Goal: Task Accomplishment & Management: Complete application form

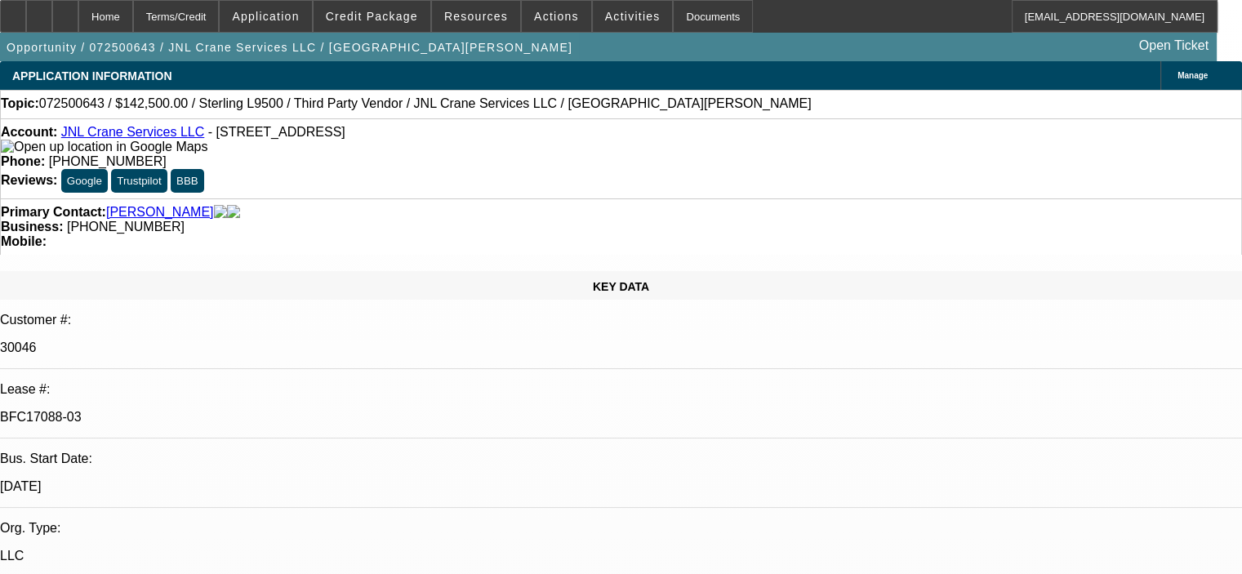
select select "0"
select select "2"
select select "0"
select select "2"
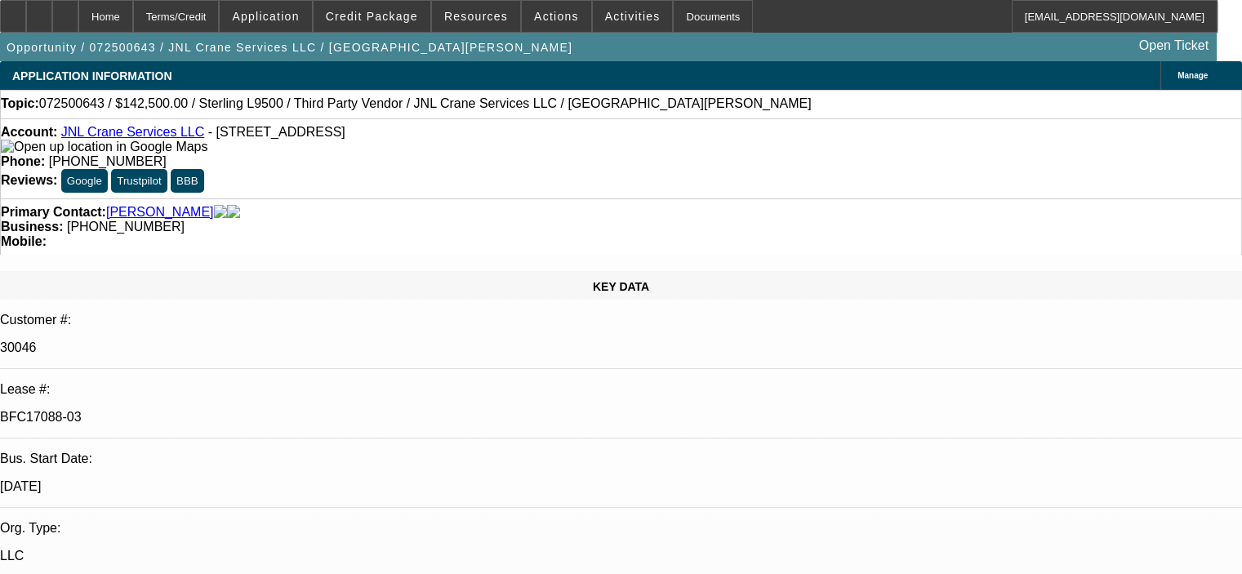
select select "0"
select select "2"
select select "0"
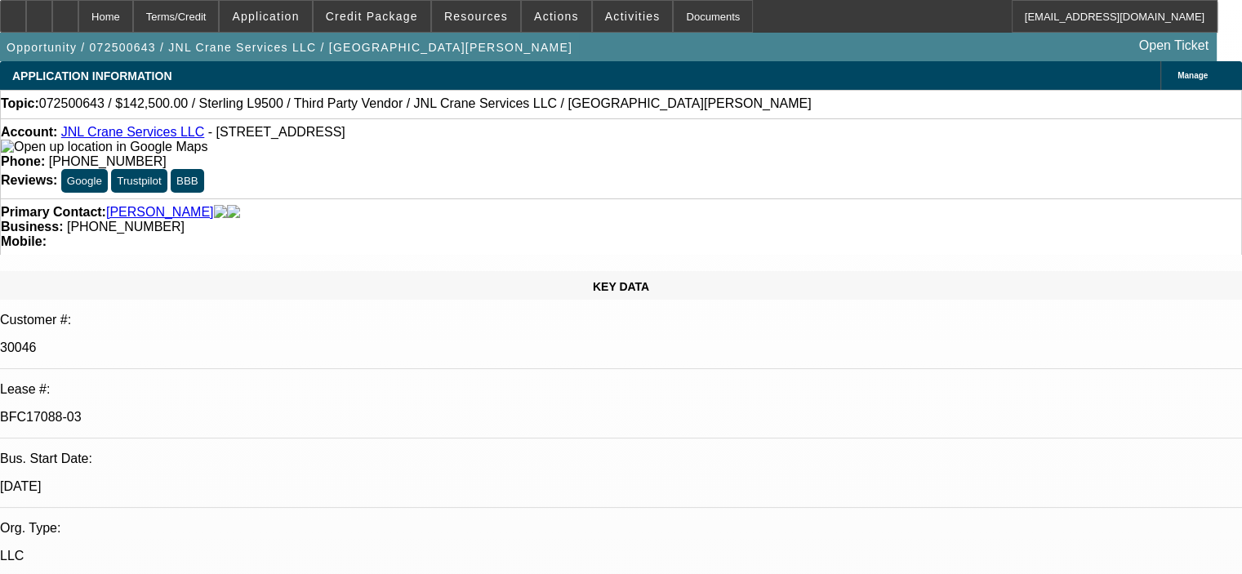
select select "2"
select select "0"
select select "1"
select select "2"
select select "6"
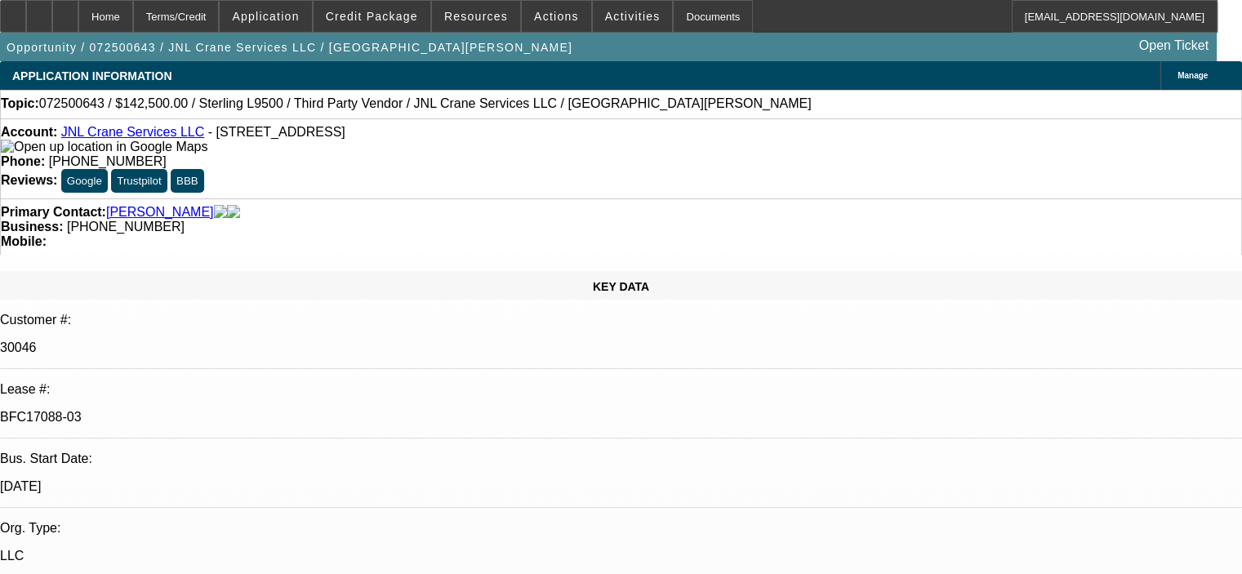
select select "1"
select select "2"
select select "6"
select select "1"
select select "2"
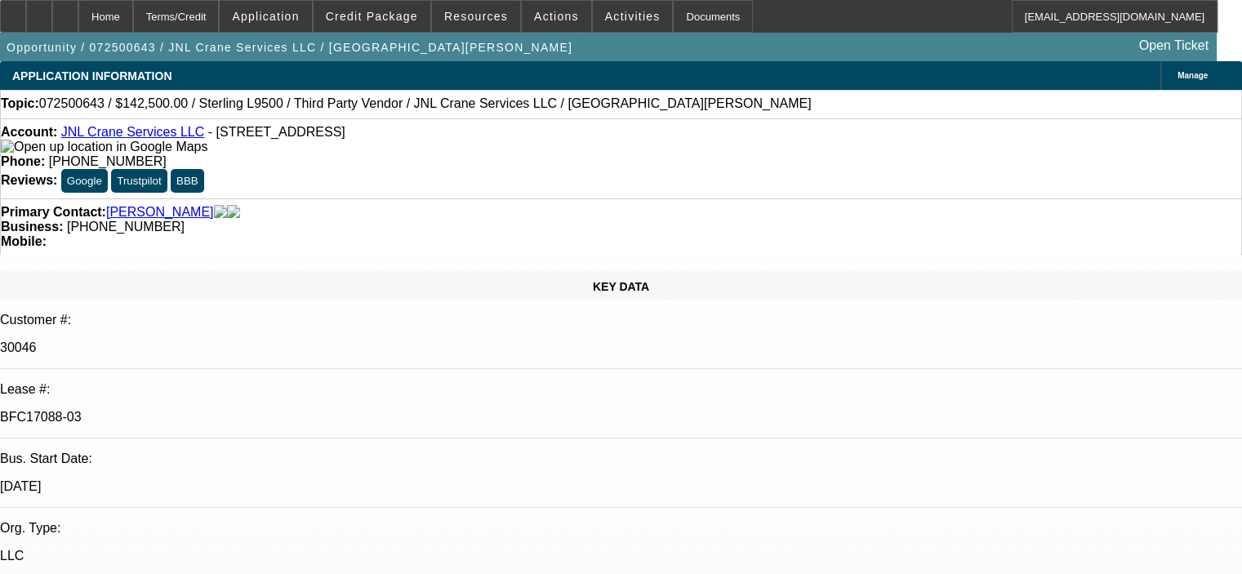
select select "6"
select select "1"
select select "2"
select select "6"
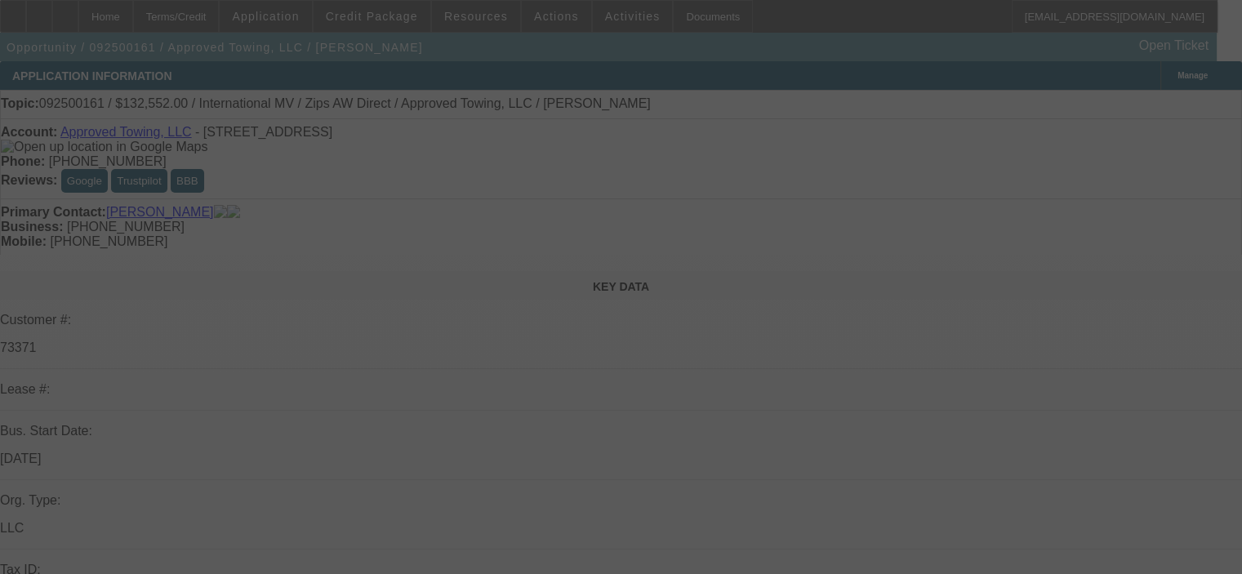
select select "0"
select select "2"
select select "0"
select select "6"
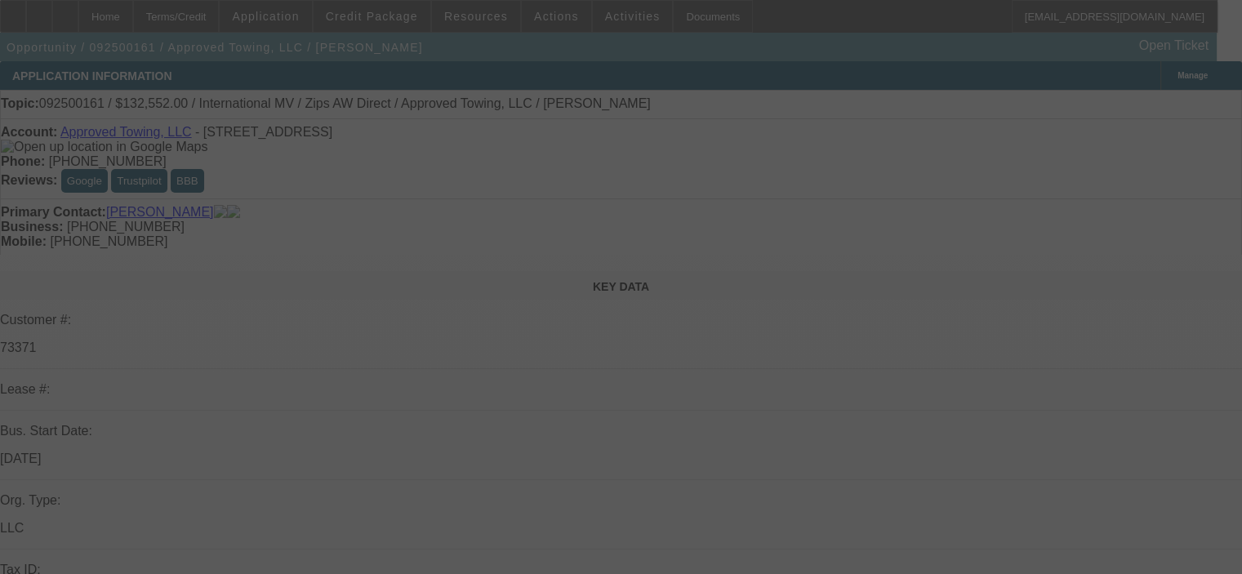
select select "0"
select select "2"
select select "0"
select select "6"
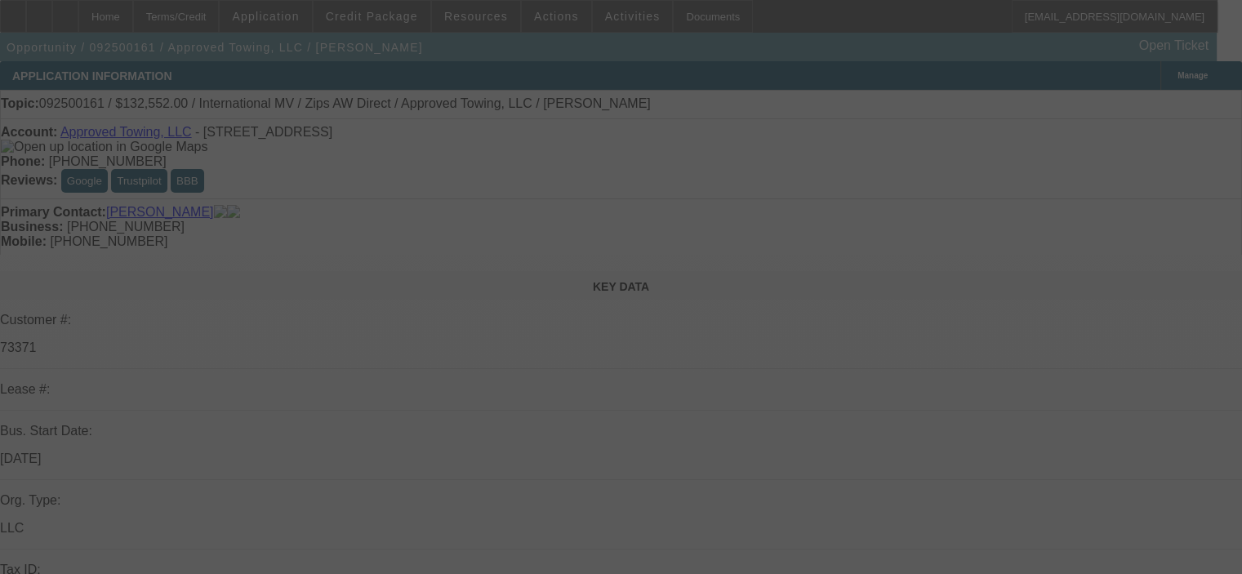
select select "0"
select select "2"
select select "0"
select select "6"
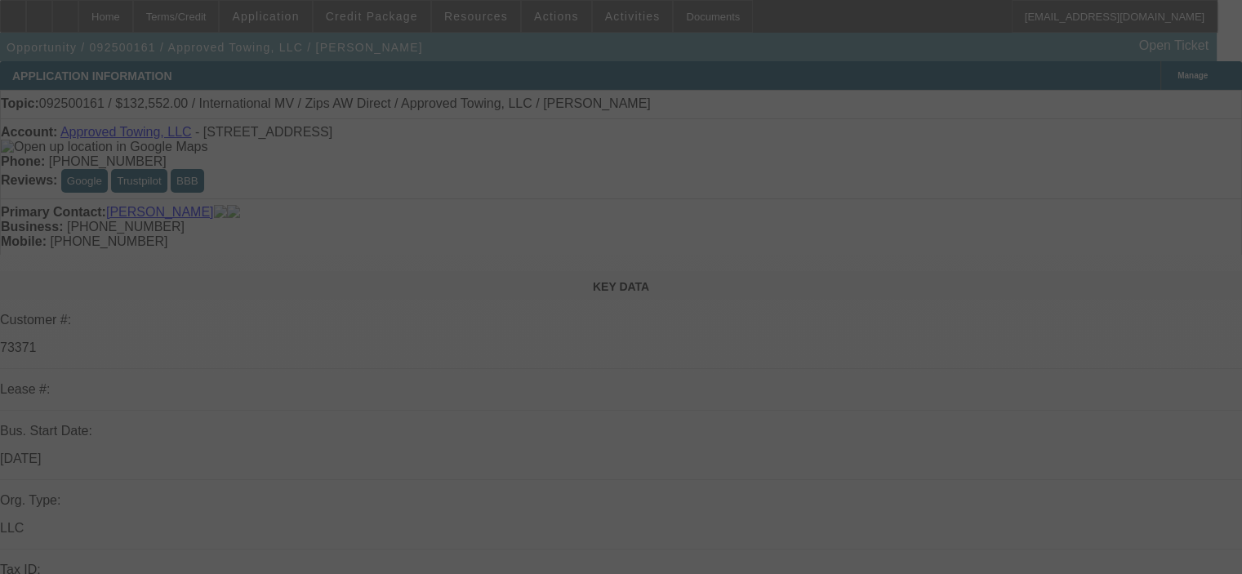
select select "0.1"
select select "2"
select select "0.1"
select select "4"
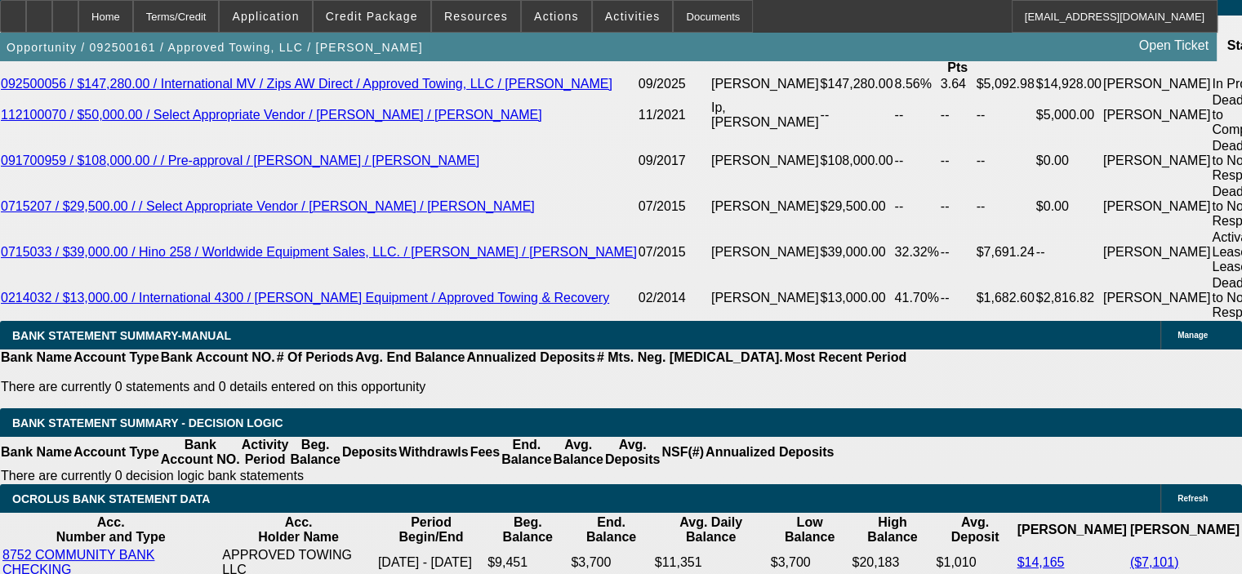
scroll to position [3102, 0]
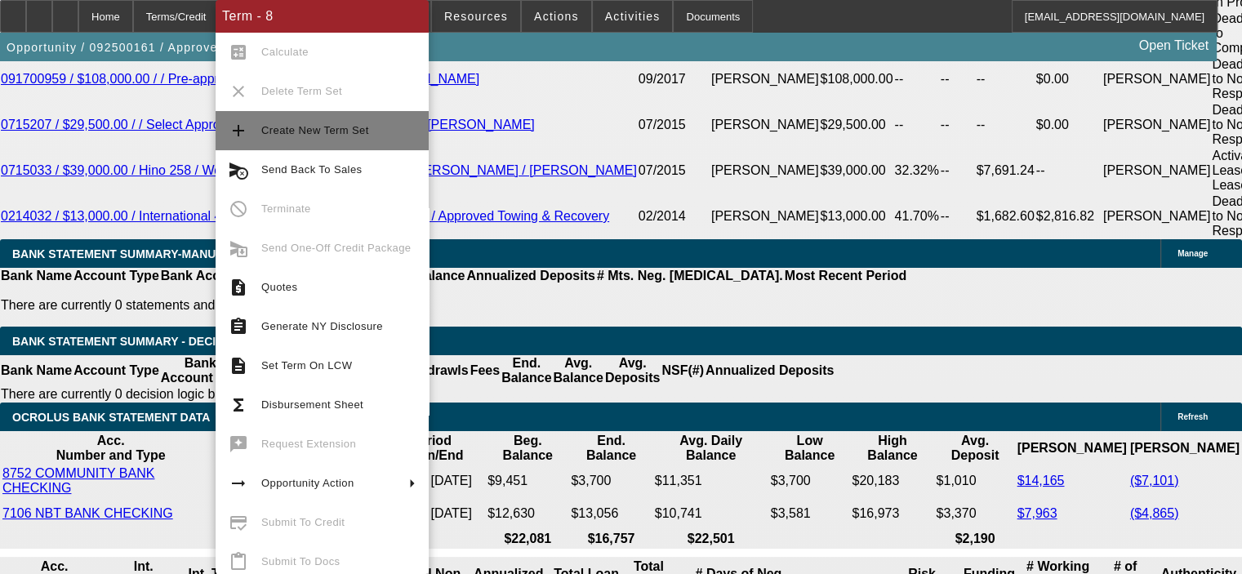
click at [330, 136] on span "Create New Term Set" at bounding box center [338, 131] width 154 height 20
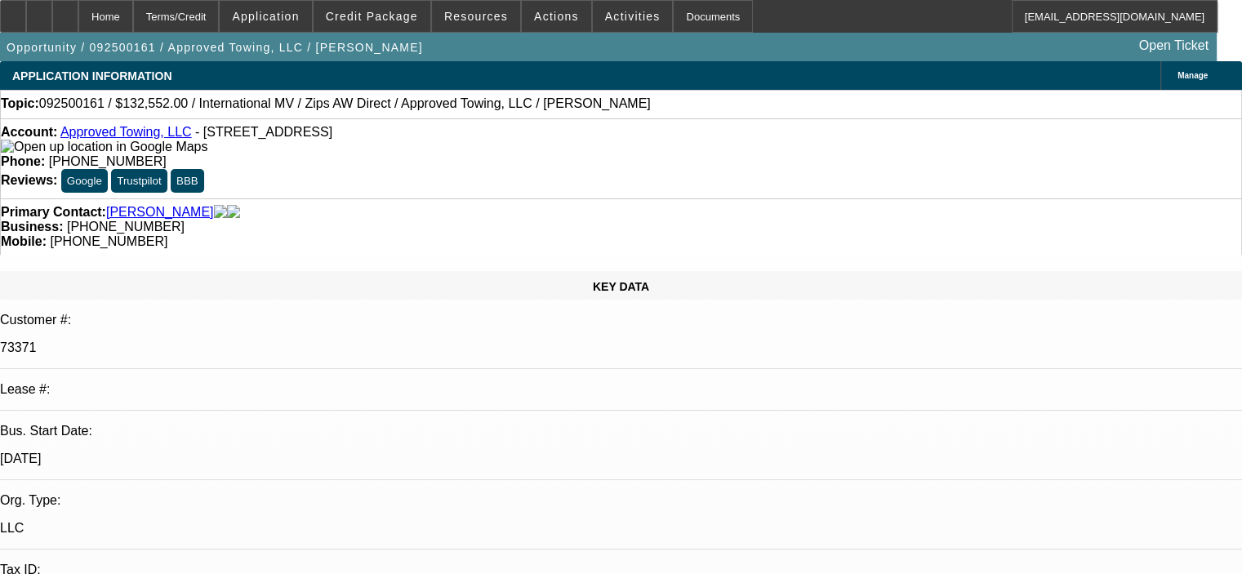
select select "0"
select select "2"
select select "0"
select select "6"
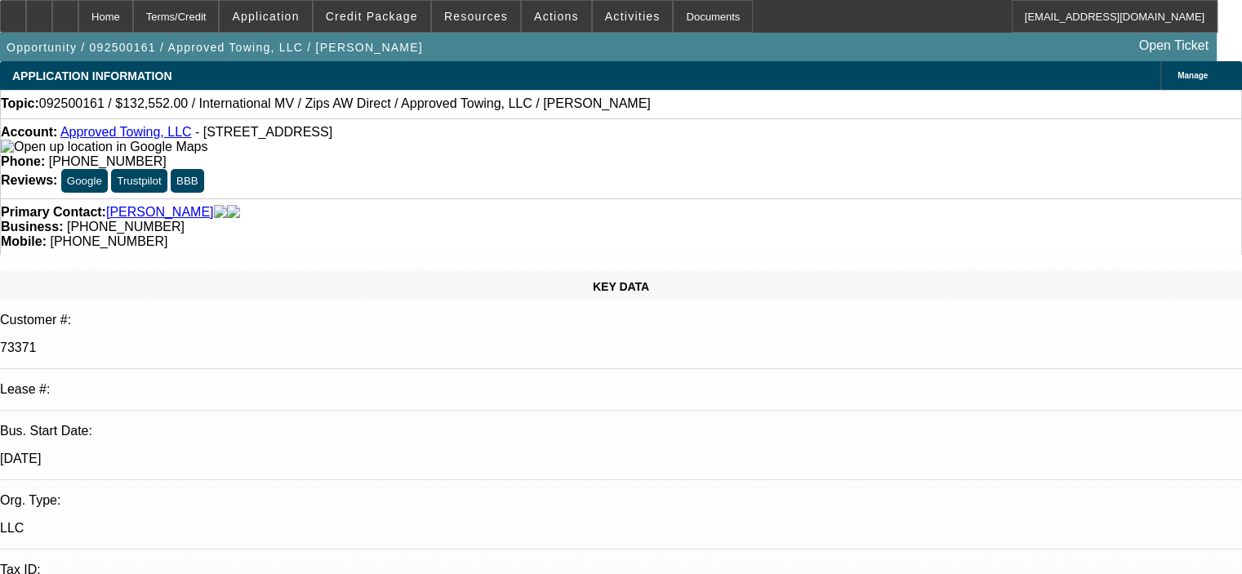
select select "0"
select select "2"
select select "0"
select select "6"
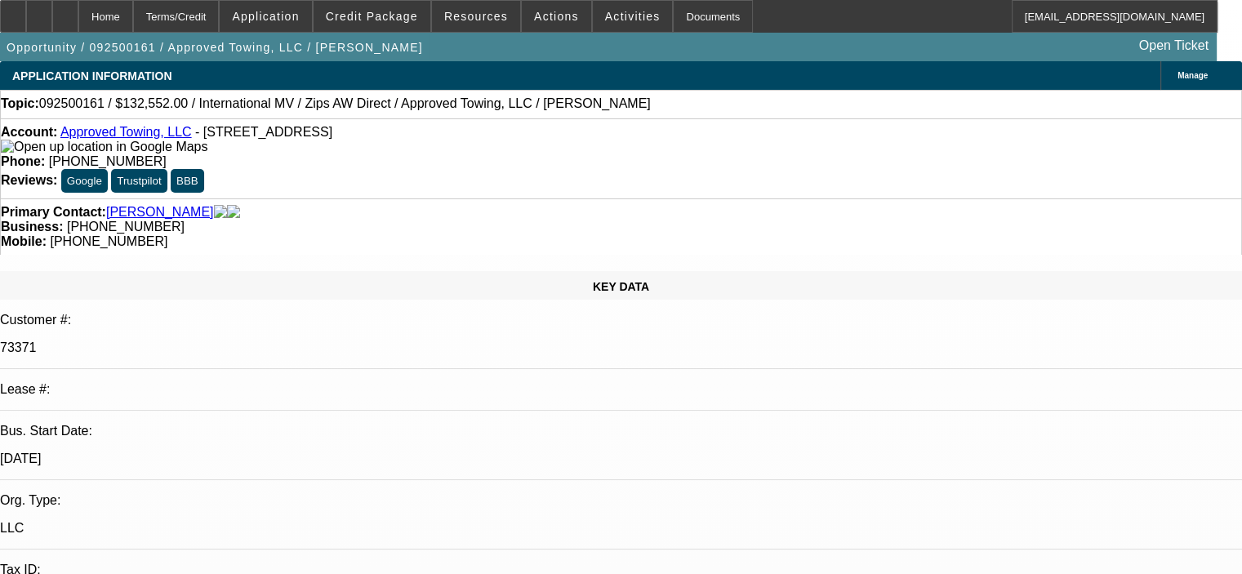
select select "0"
select select "2"
select select "0"
select select "6"
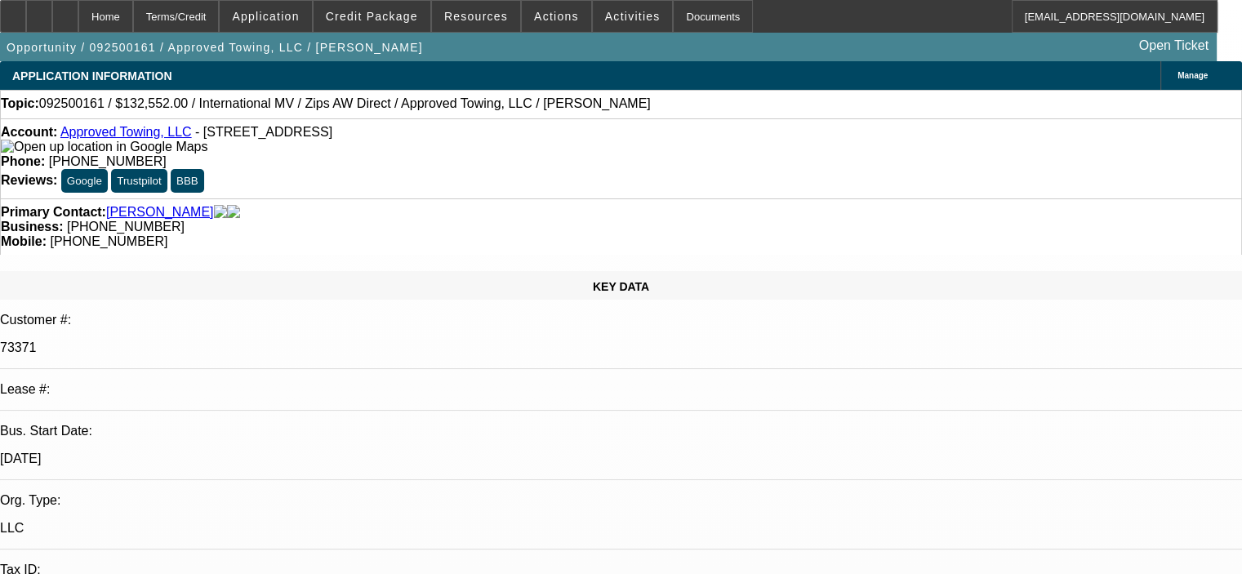
select select "0"
select select "2"
select select "0"
select select "6"
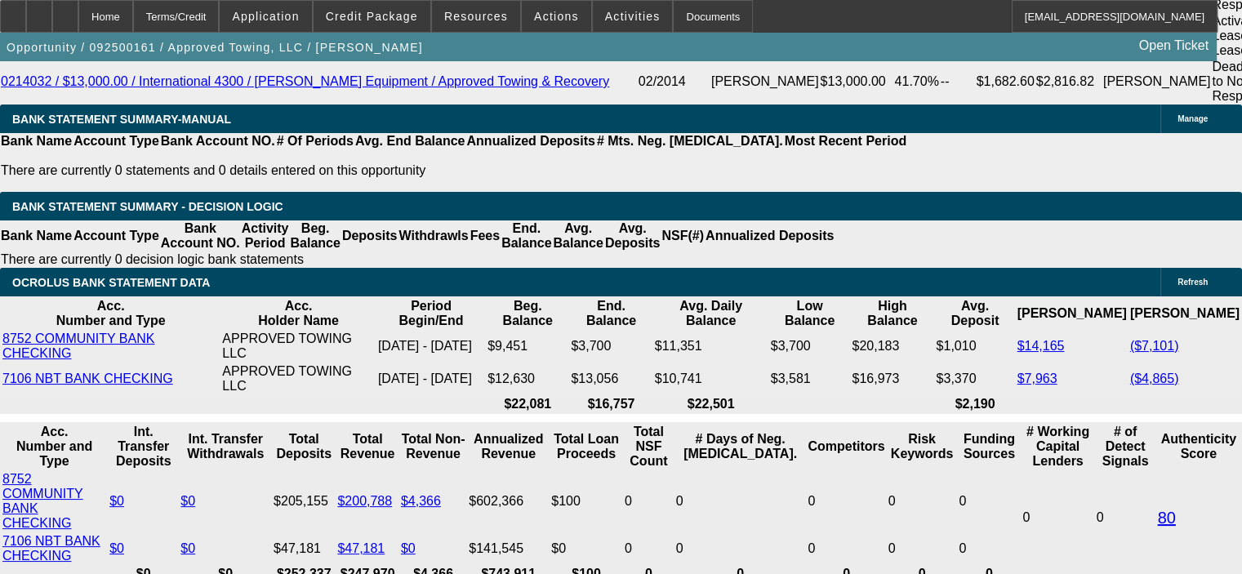
scroll to position [3265, 0]
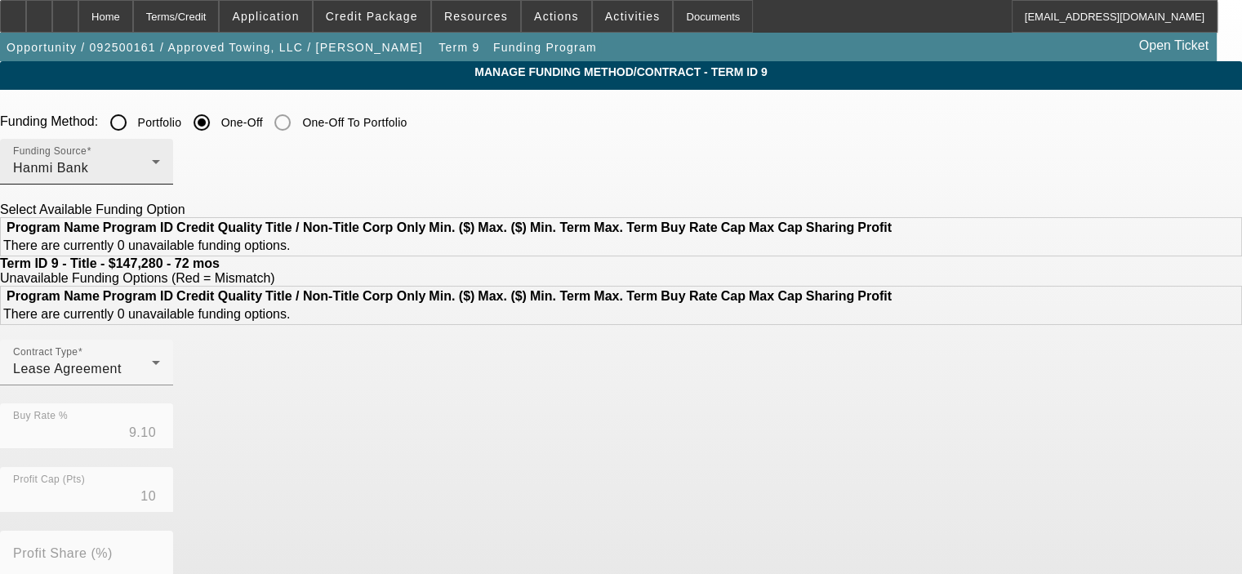
click at [152, 159] on div "Hanmi Bank" at bounding box center [82, 168] width 139 height 20
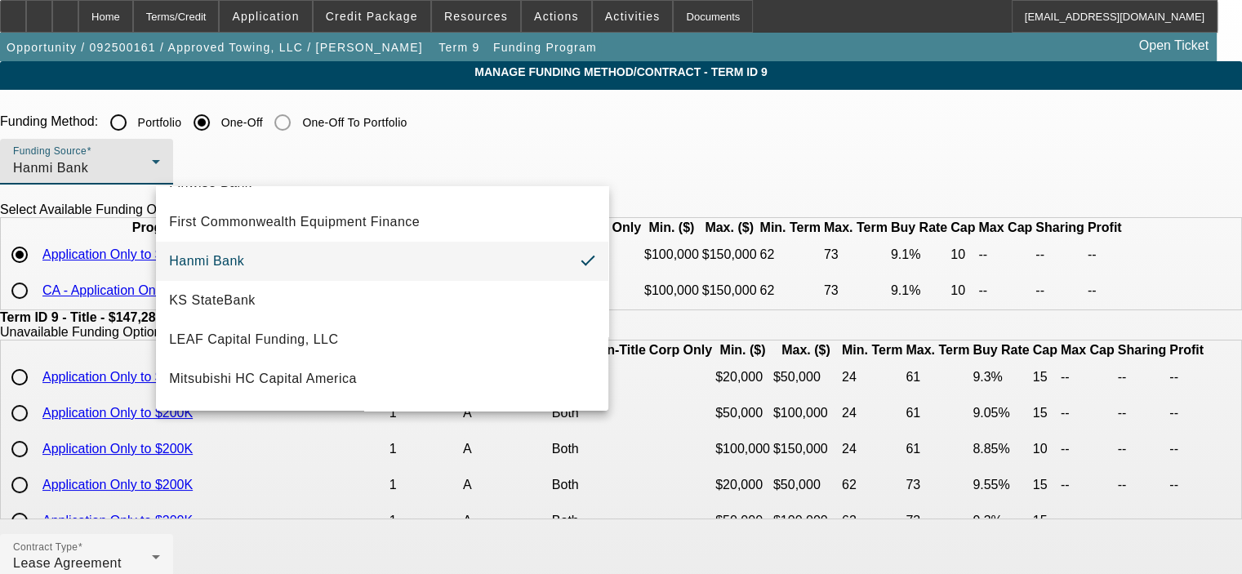
scroll to position [269, 0]
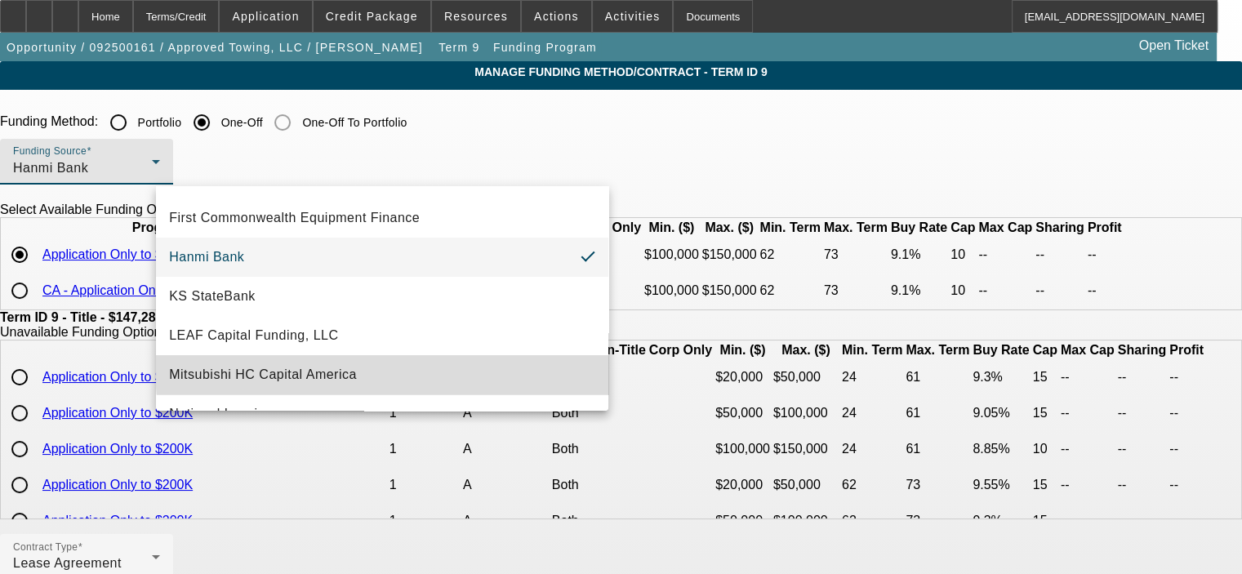
click at [454, 365] on mat-option "Mitsubishi HC Capital America" at bounding box center [382, 374] width 452 height 39
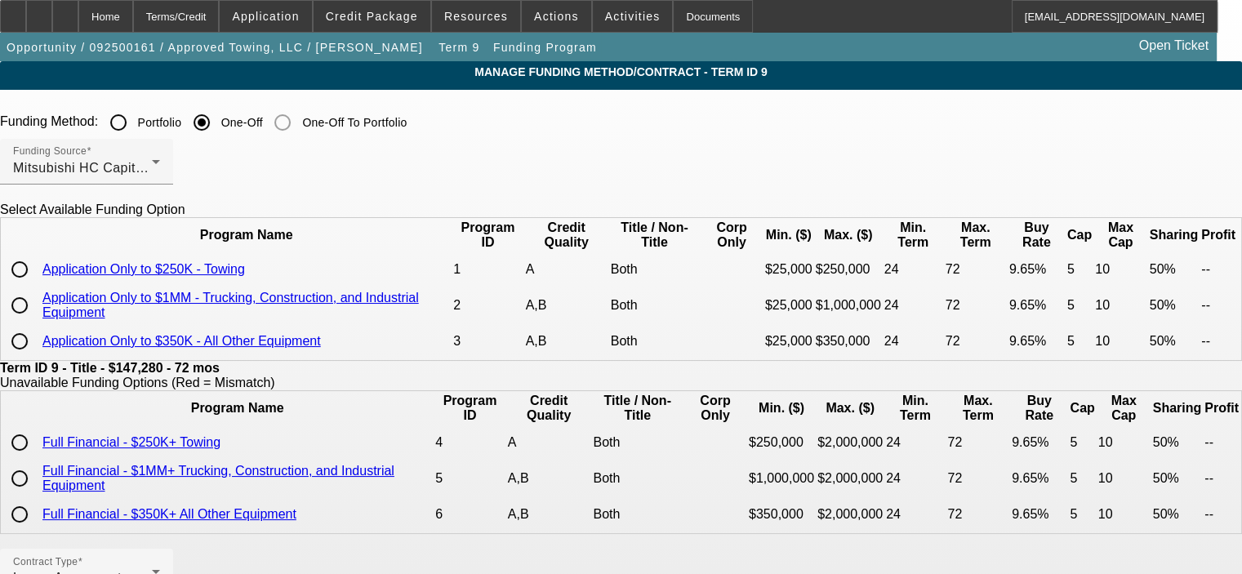
click at [36, 286] on input "radio" at bounding box center [19, 269] width 33 height 33
radio input "true"
type input "9.65"
type input "5"
type input "50.00"
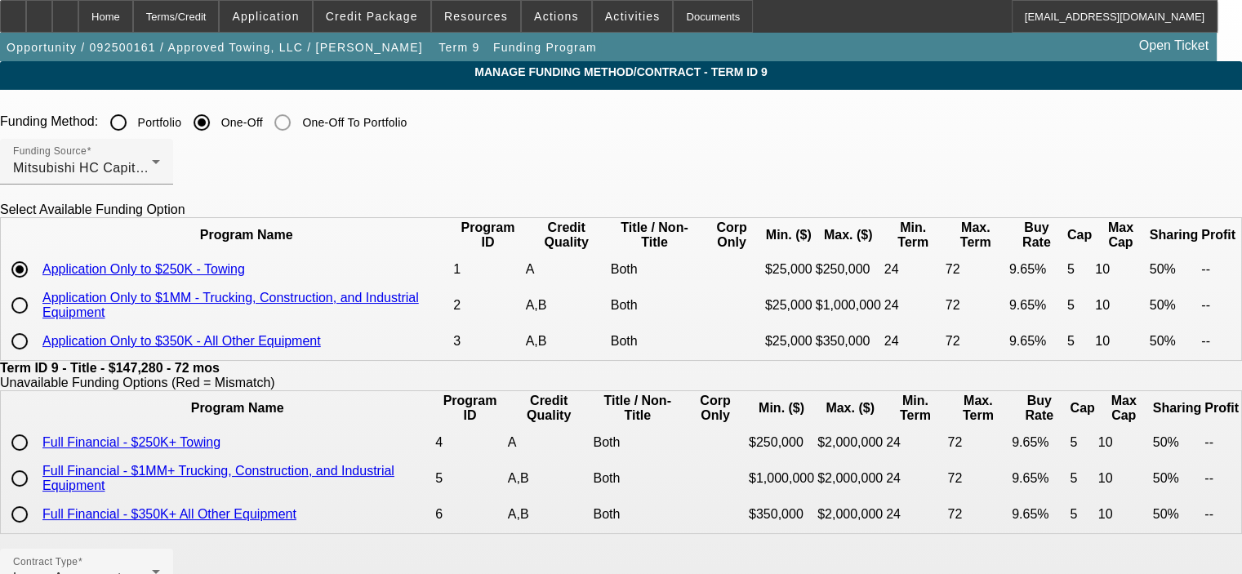
type input "10"
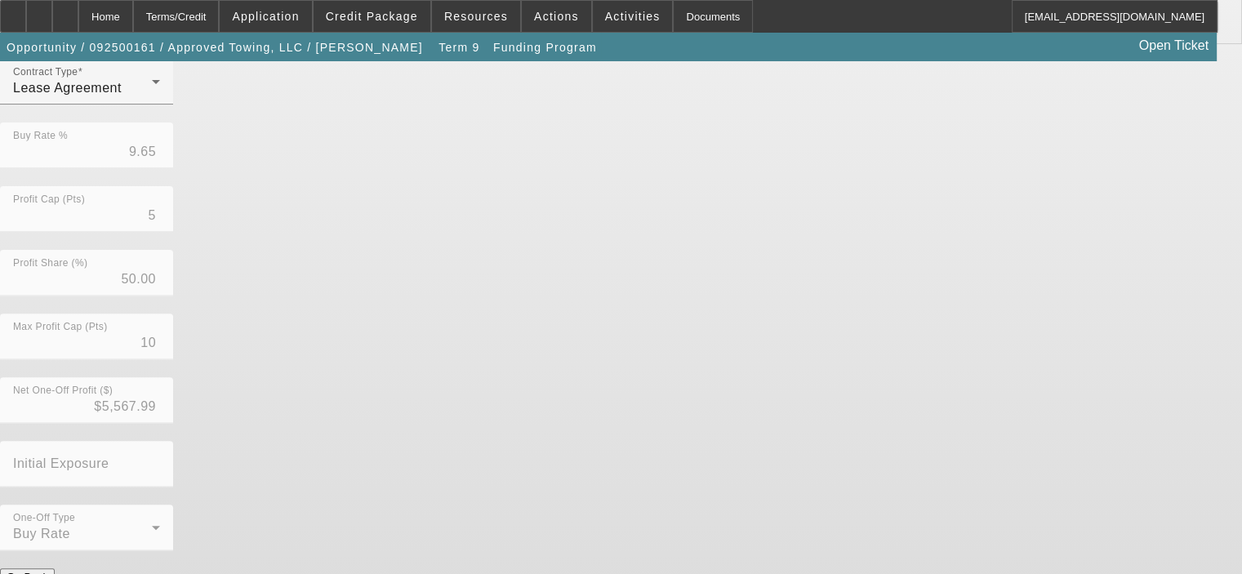
scroll to position [525, 0]
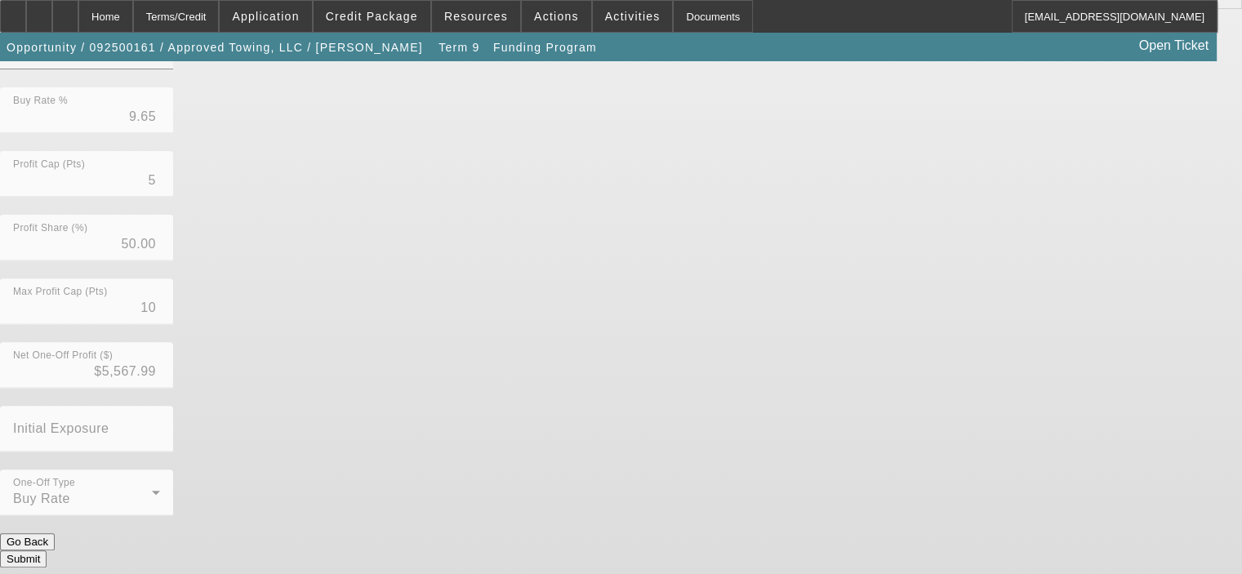
click at [47, 550] on button "Submit" at bounding box center [23, 558] width 47 height 17
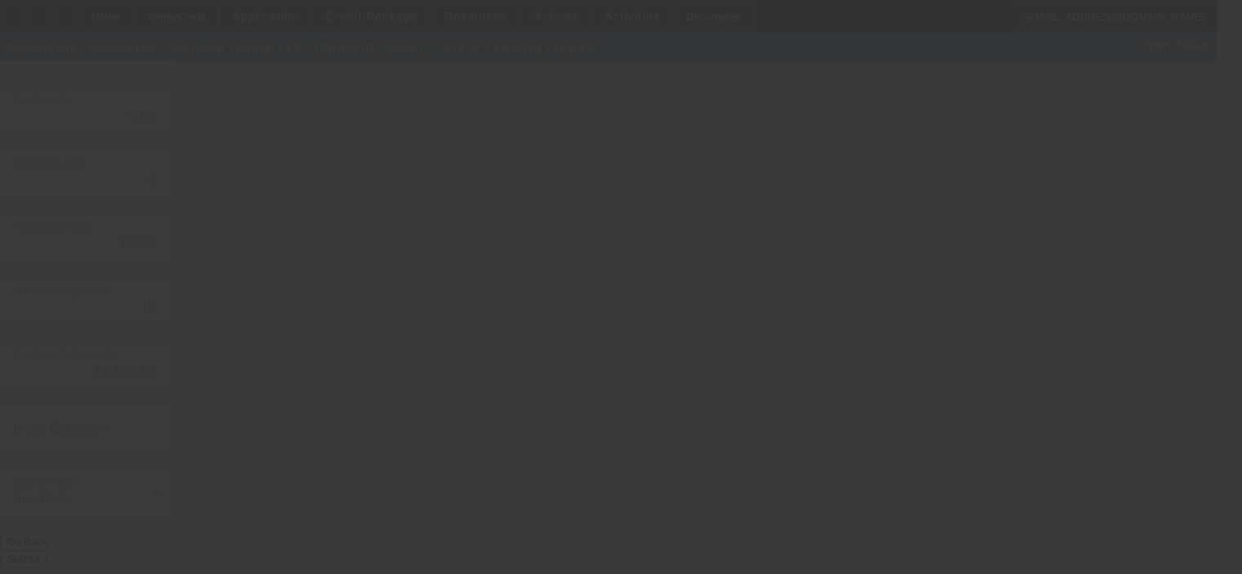
type input "9.10"
type input "10"
type input "0"
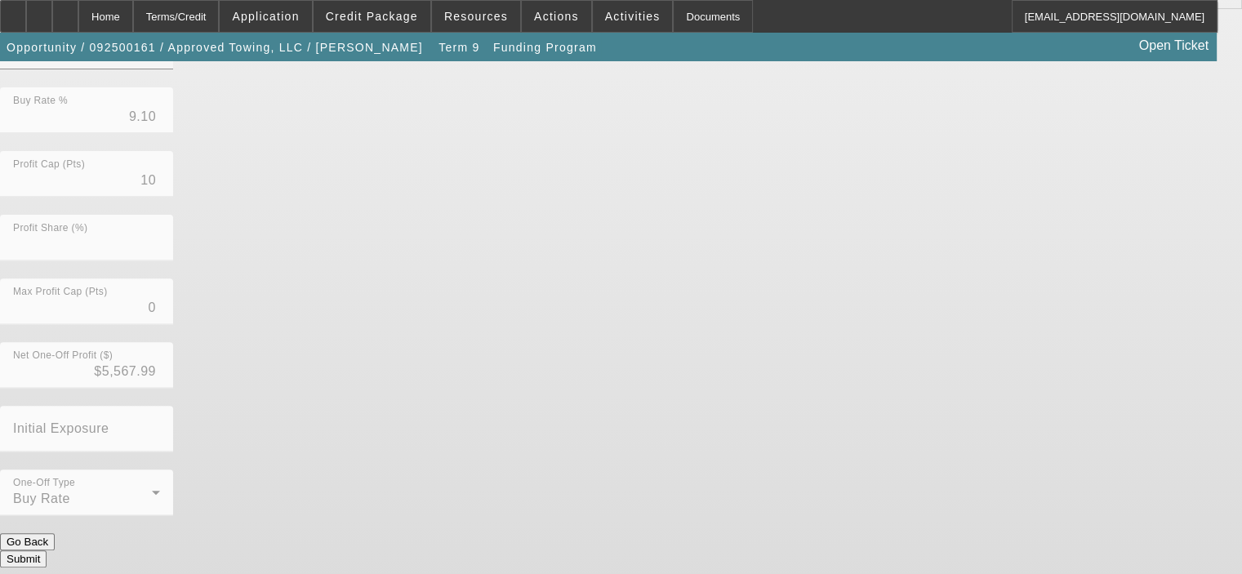
scroll to position [0, 0]
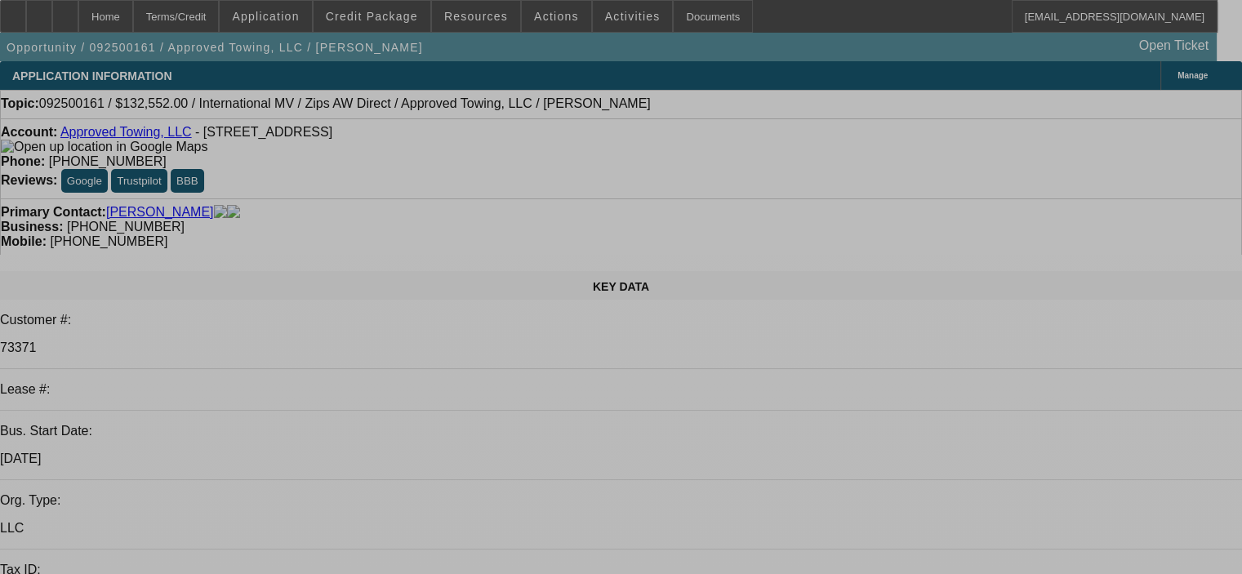
select select "0"
select select "2"
select select "0"
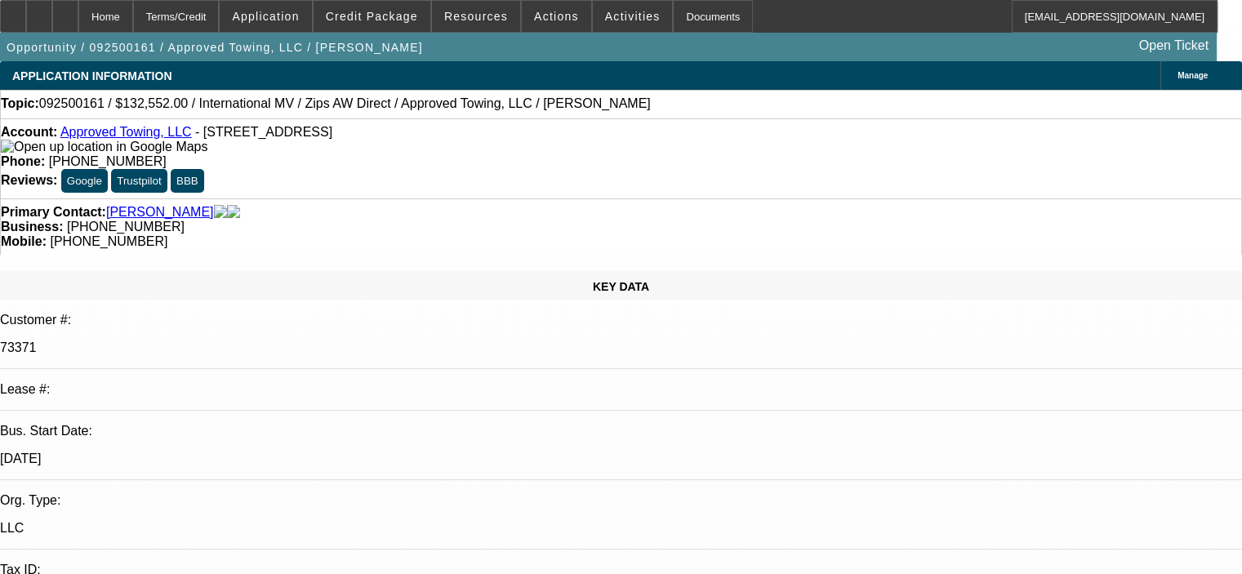
select select "6"
select select "0"
select select "2"
select select "0"
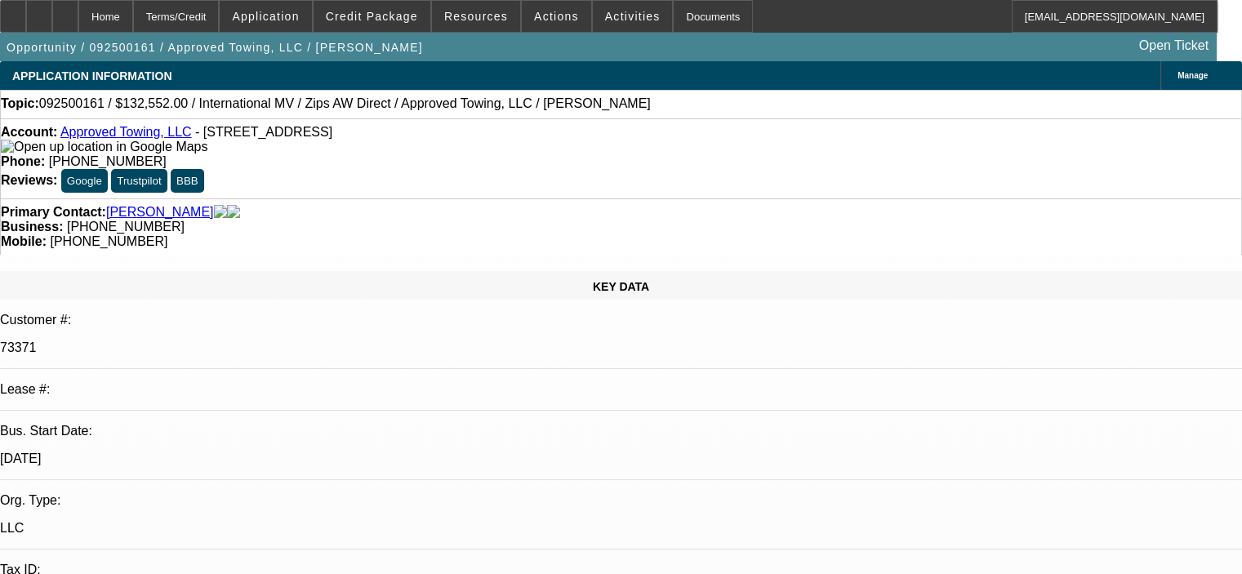
select select "6"
select select "0"
select select "2"
select select "0"
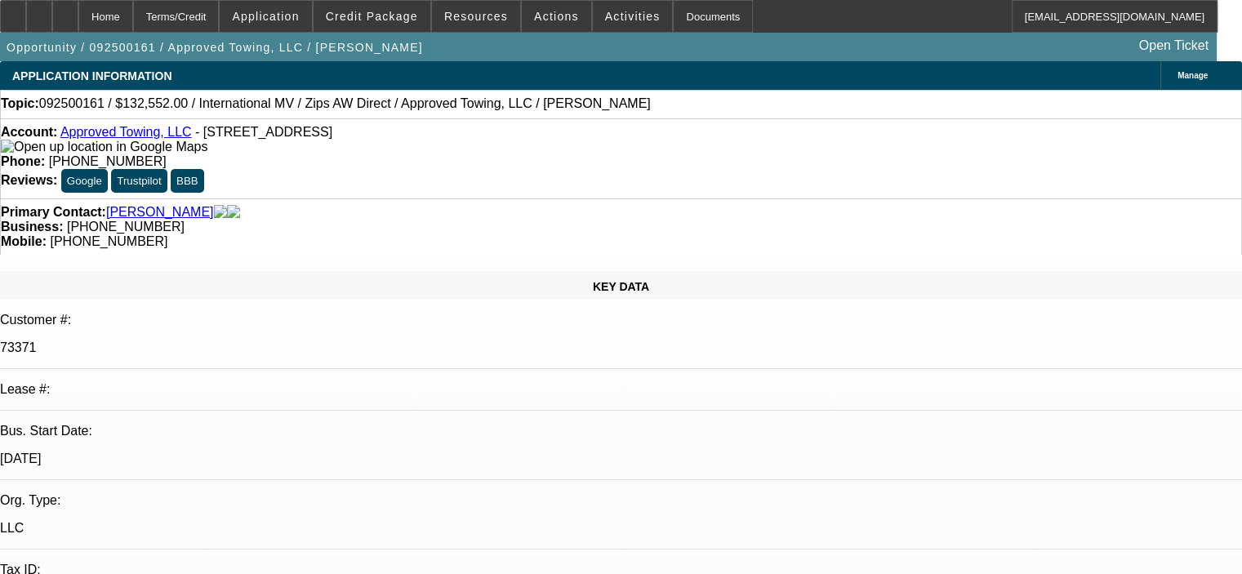
select select "6"
select select "0"
select select "2"
select select "0"
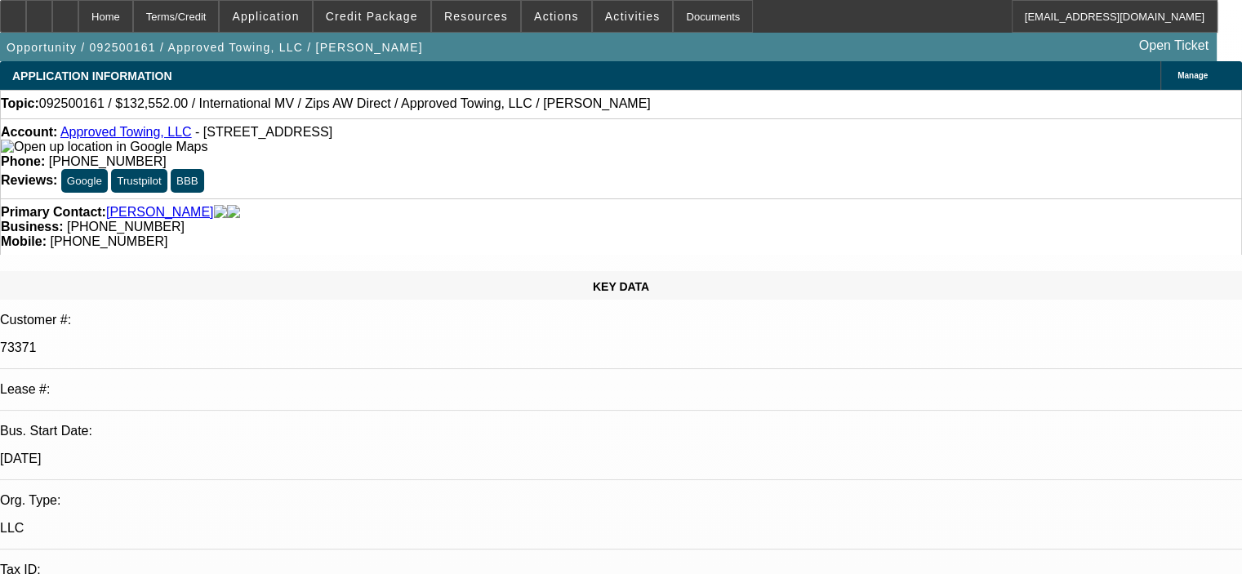
select select "6"
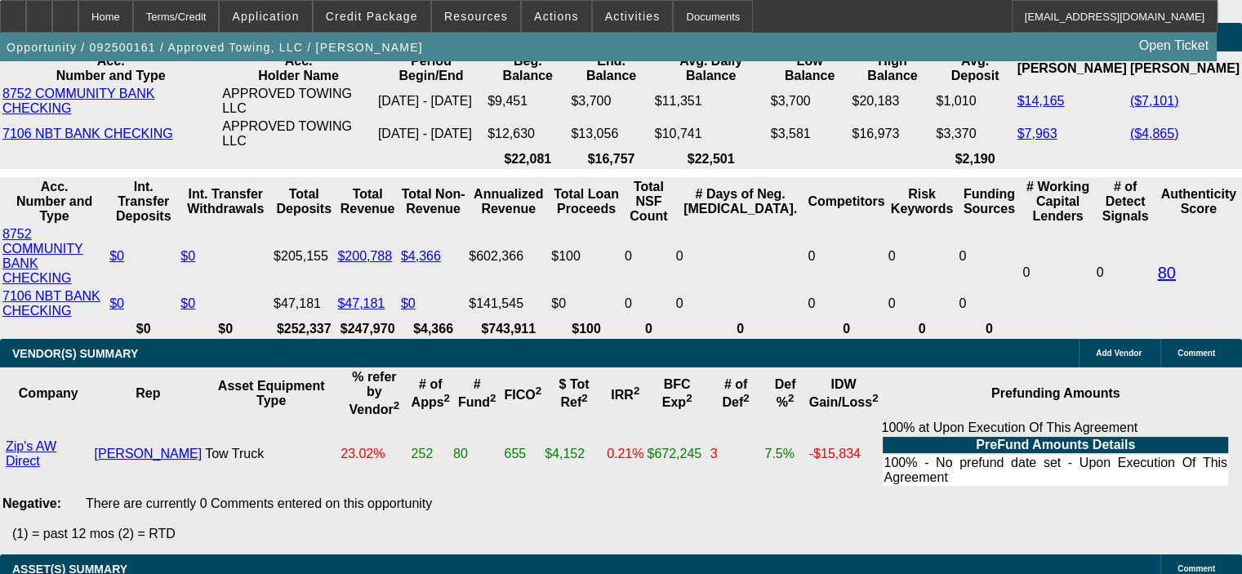
scroll to position [3510, 0]
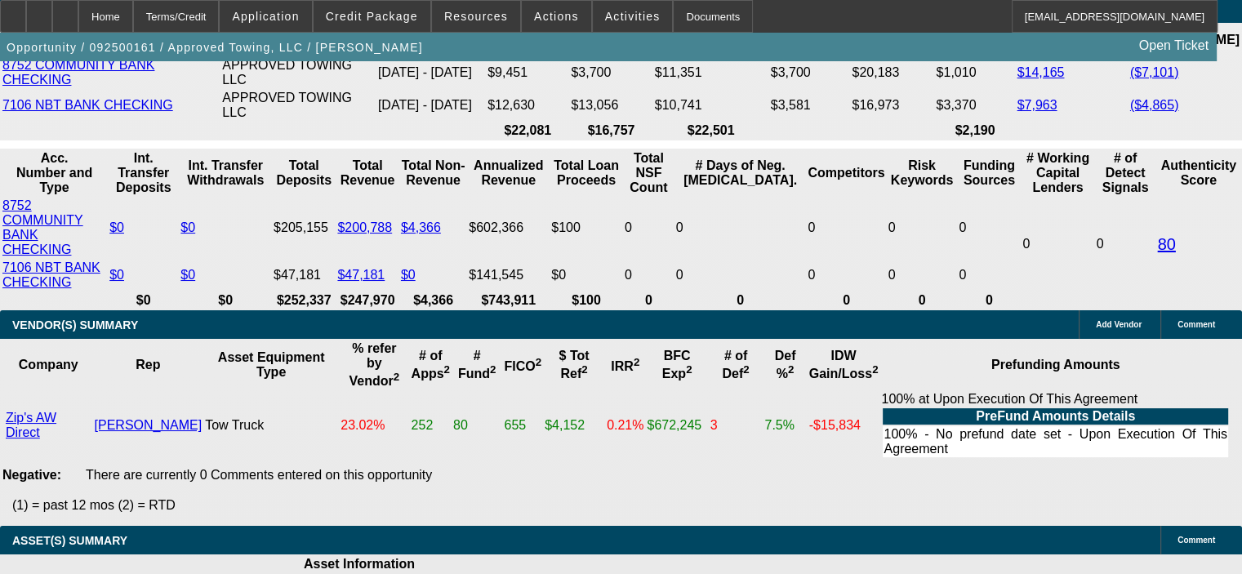
drag, startPoint x: 313, startPoint y: 204, endPoint x: 382, endPoint y: 203, distance: 69.4
type input "10"
type input "UNKNOWN"
type input "10."
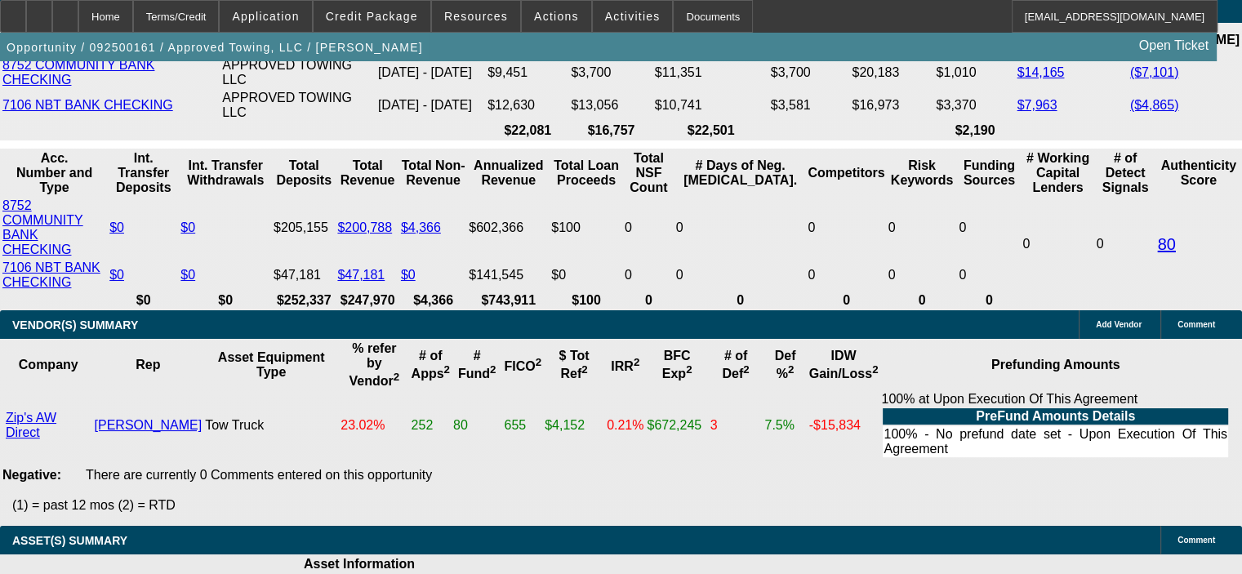
type input "$2,728.49"
type input "$5,456.98"
type input "10.5"
type input "$2,765.77"
type input "$5,531.54"
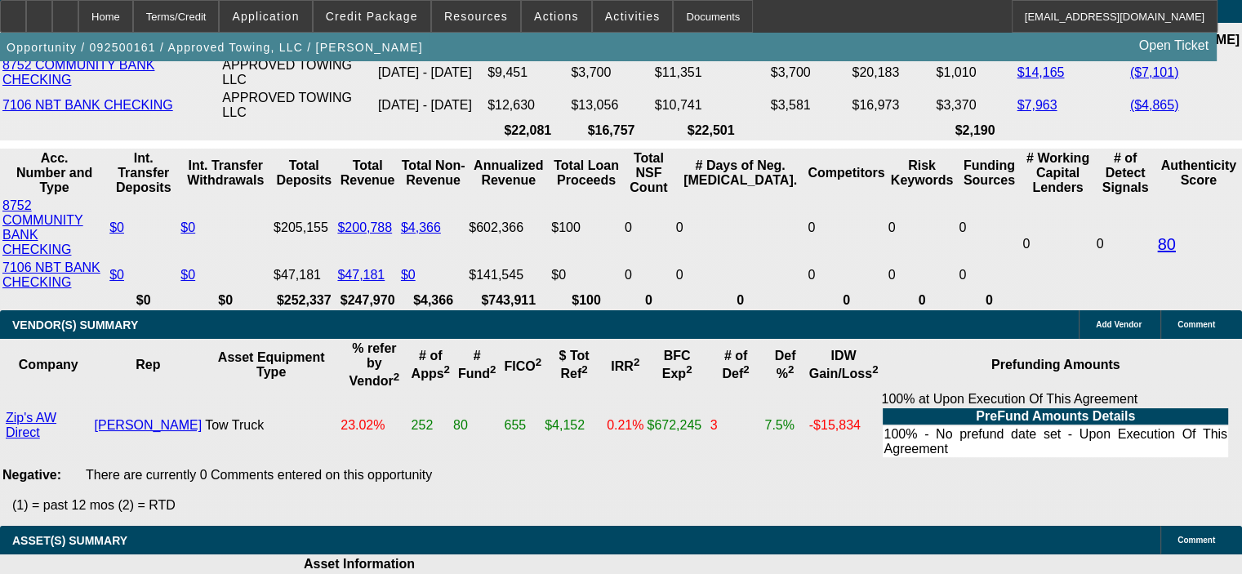
type input "10.5"
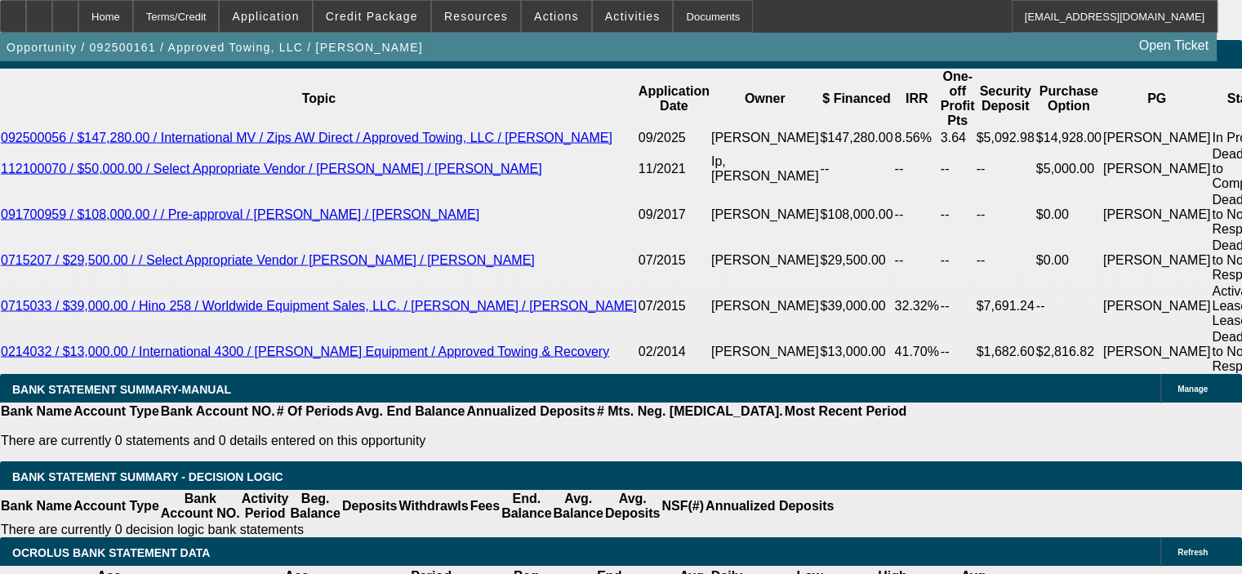
scroll to position [2939, 0]
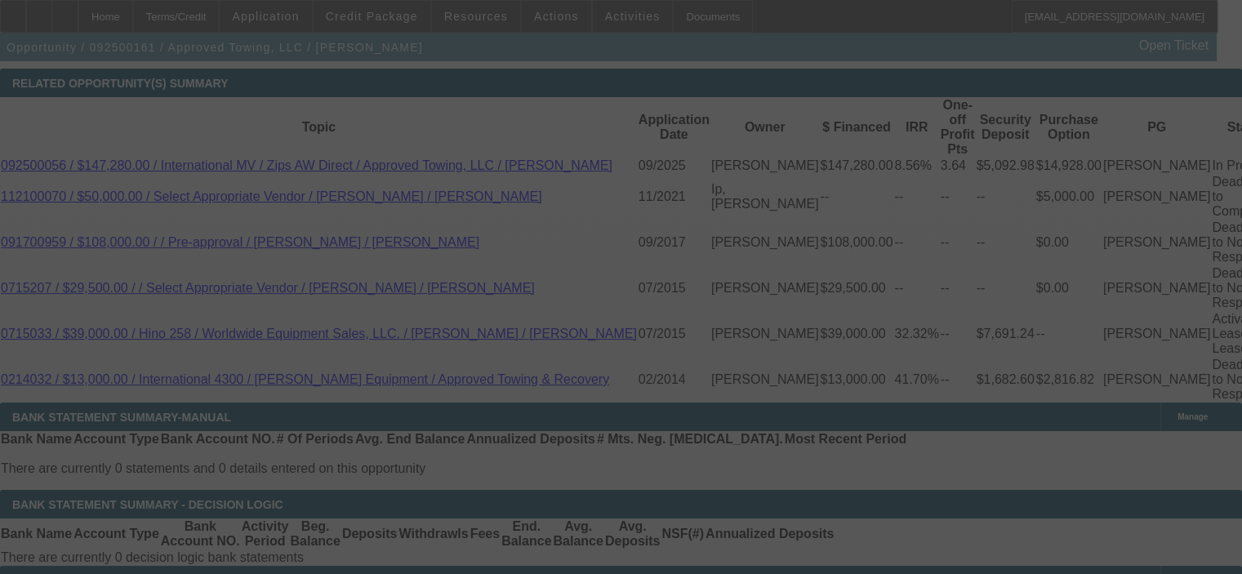
select select "0"
select select "2"
select select "0"
select select "6"
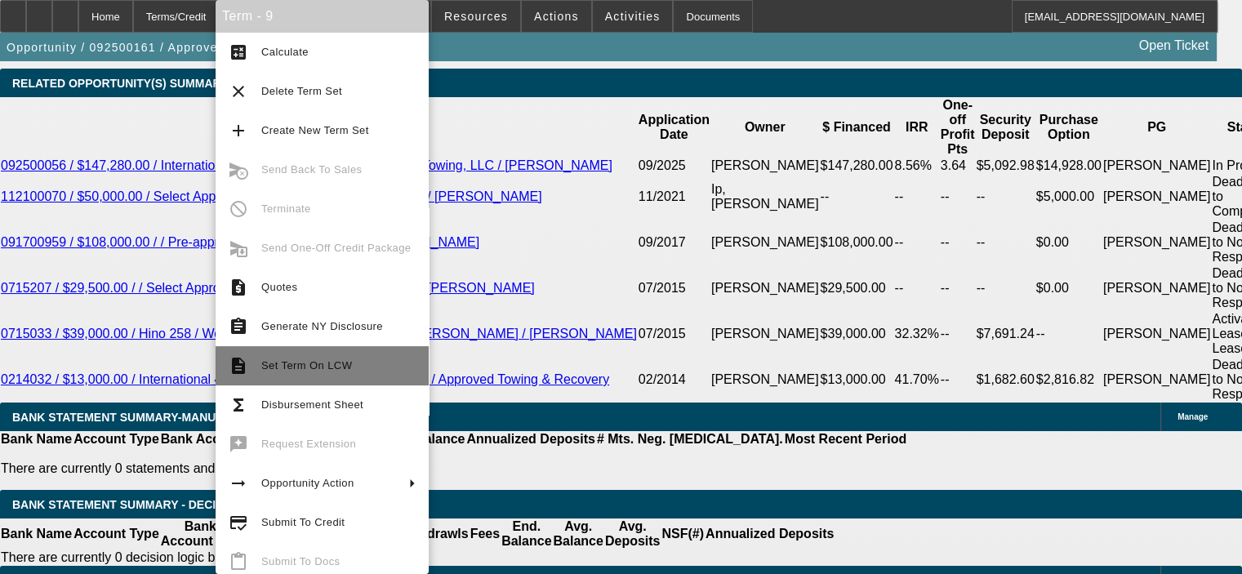
click at [336, 357] on span "Set Term On LCW" at bounding box center [338, 366] width 154 height 20
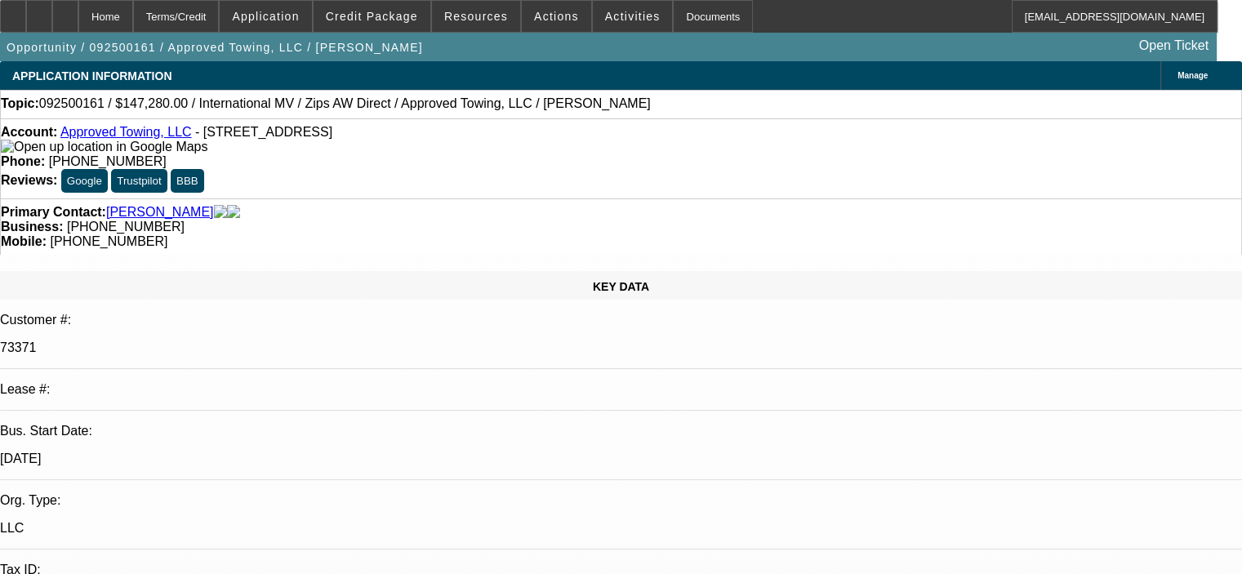
select select "0"
select select "2"
select select "0"
select select "2"
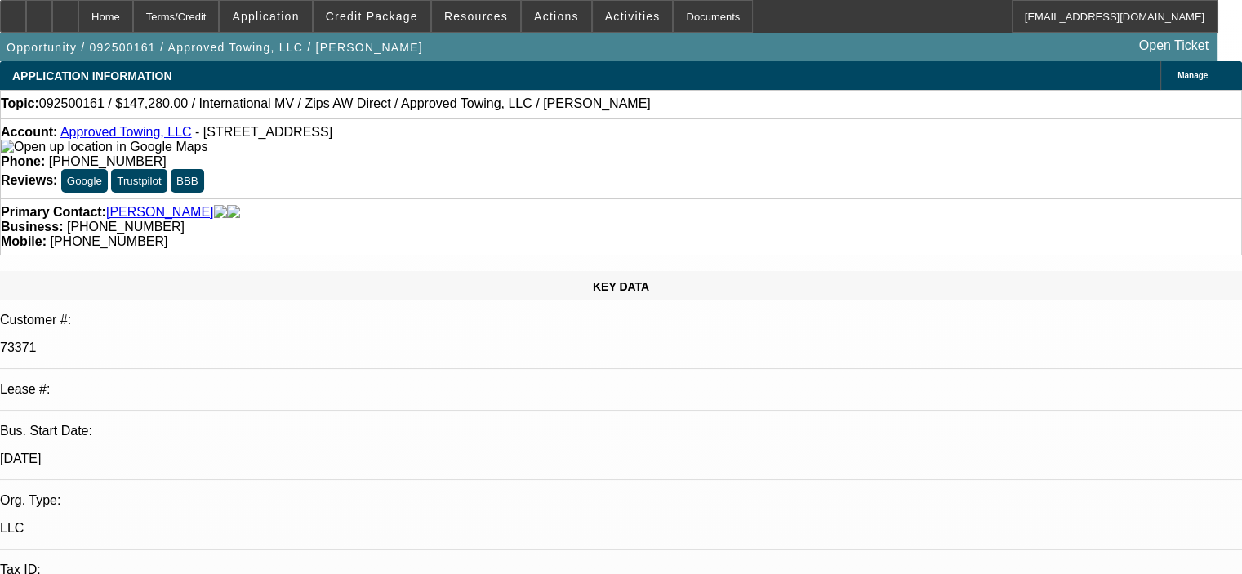
select select "0"
select select "2"
select select "0"
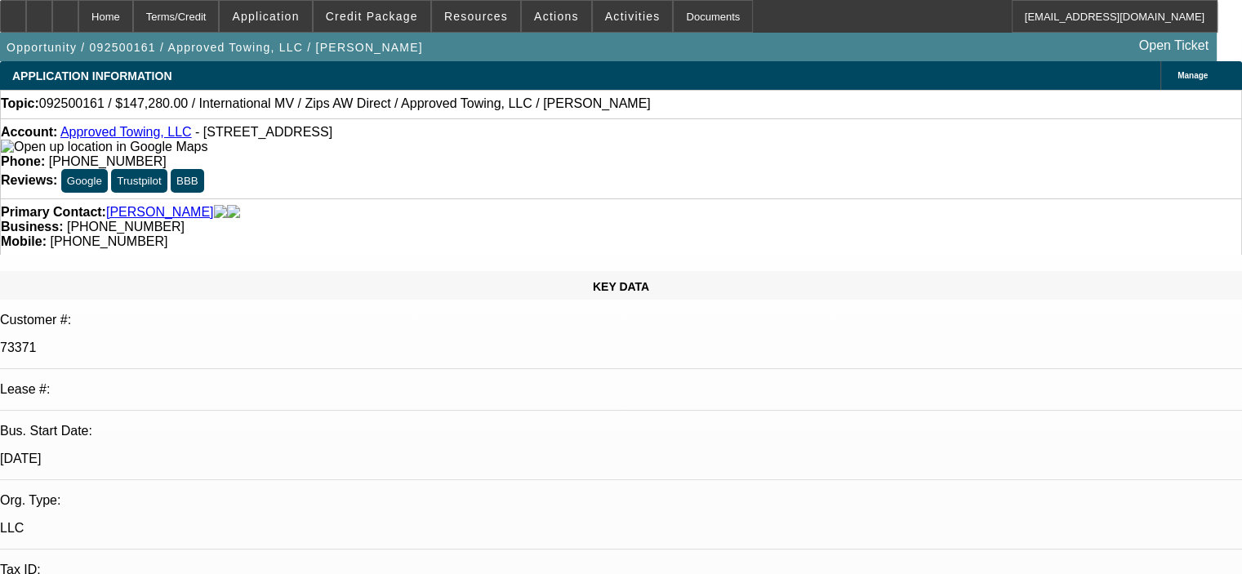
select select "2"
select select "0"
select select "1"
select select "2"
select select "6"
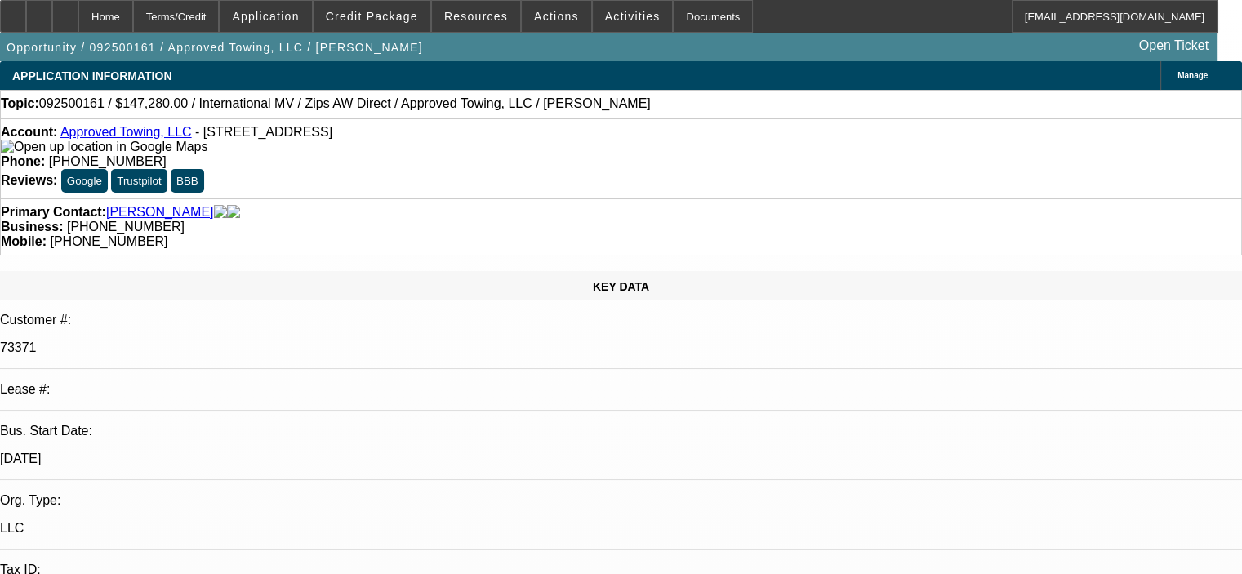
select select "1"
select select "2"
select select "6"
select select "1"
select select "2"
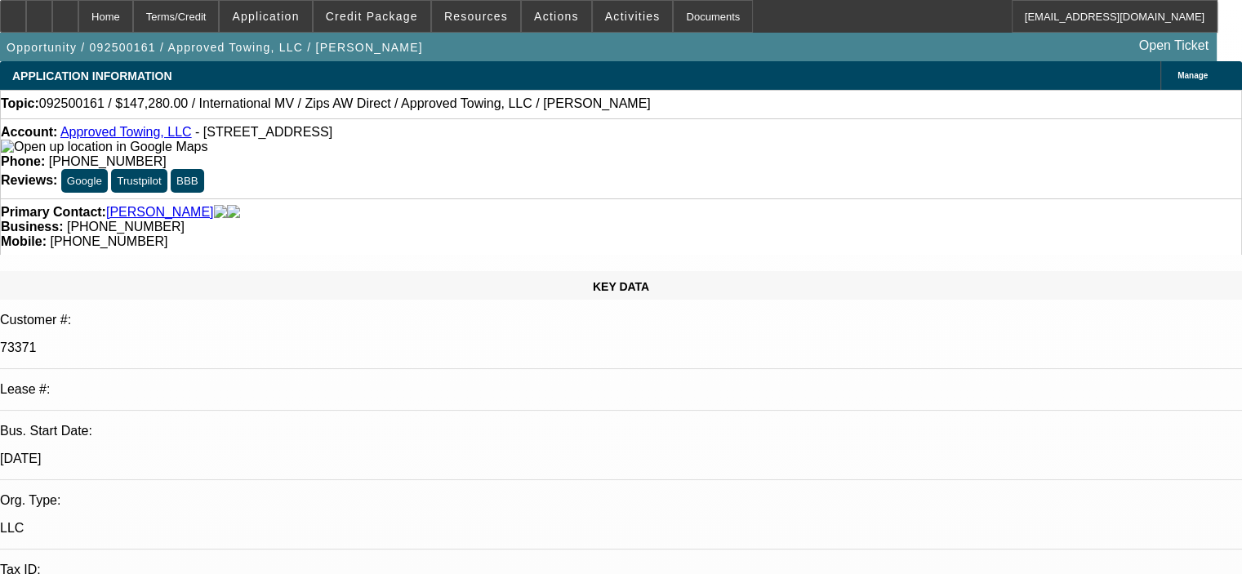
select select "6"
select select "1"
select select "2"
select select "6"
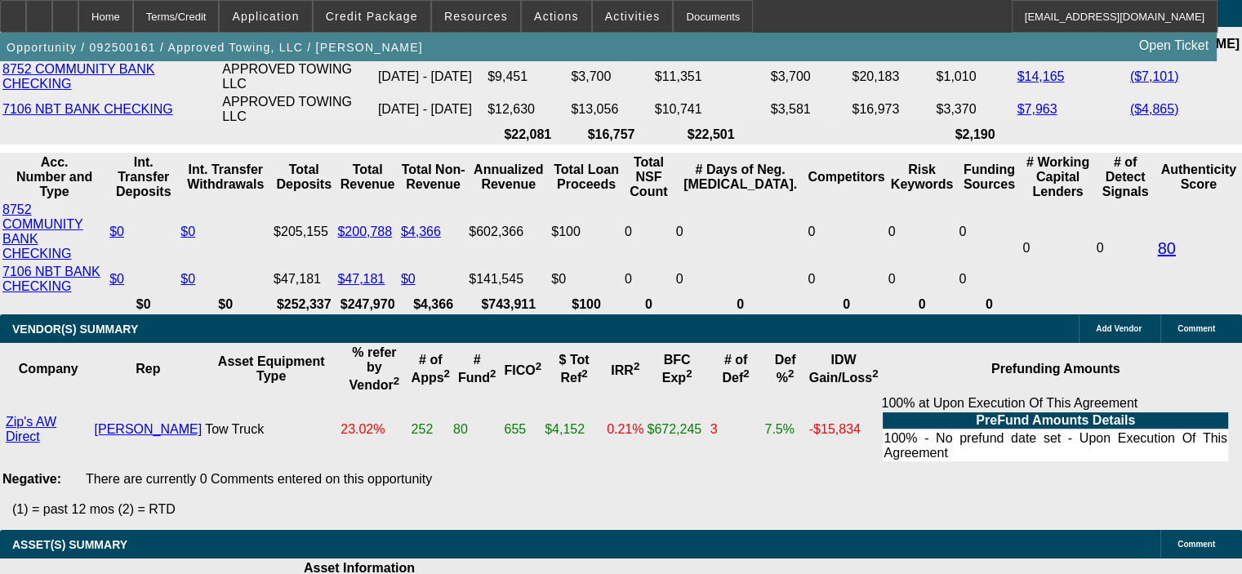
scroll to position [3510, 0]
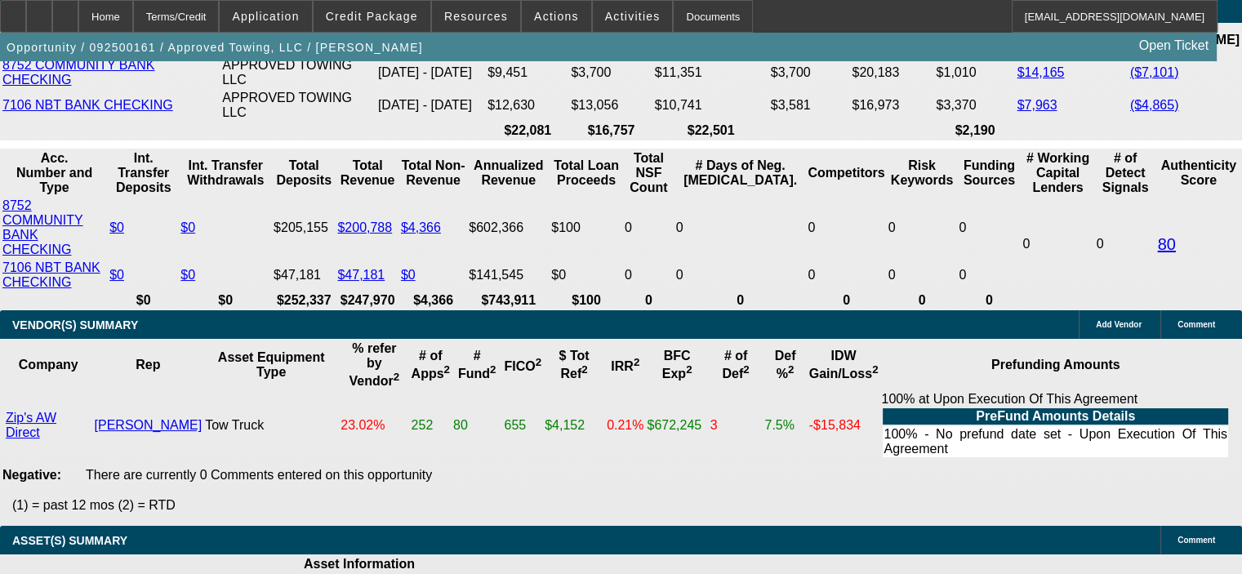
drag, startPoint x: 306, startPoint y: 204, endPoint x: 370, endPoint y: 200, distance: 63.8
type input "UNKNOWN"
type input "10."
type input "$4,216.78"
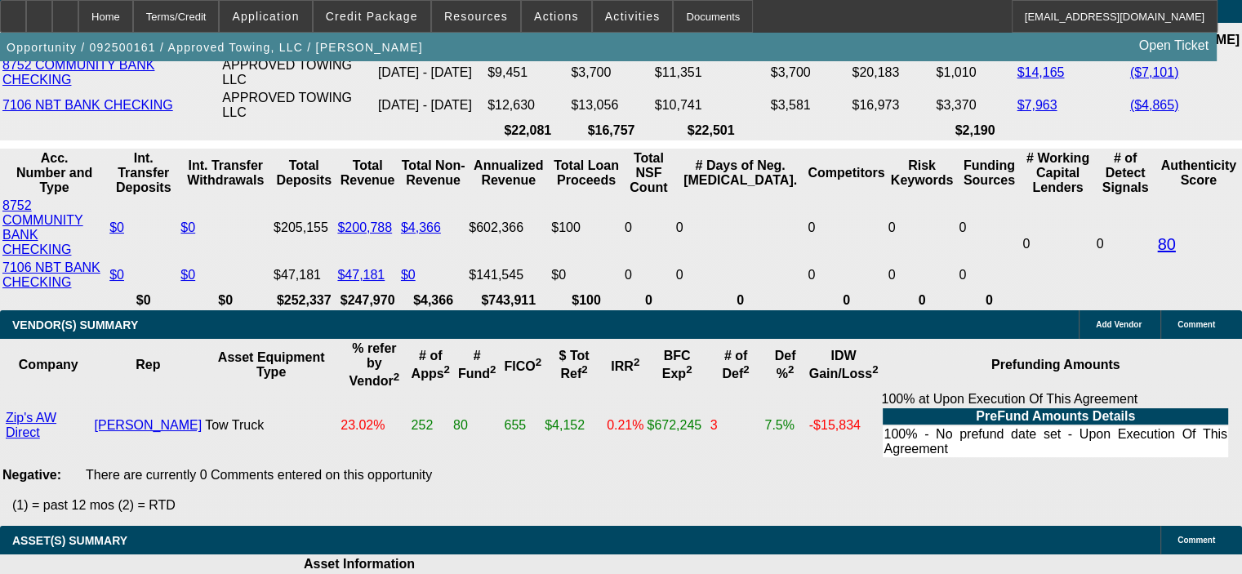
type input "$2,108.39"
type input "$5,456.98"
type input "$2,728.49"
type input "10.9"
type input "$5,591.60"
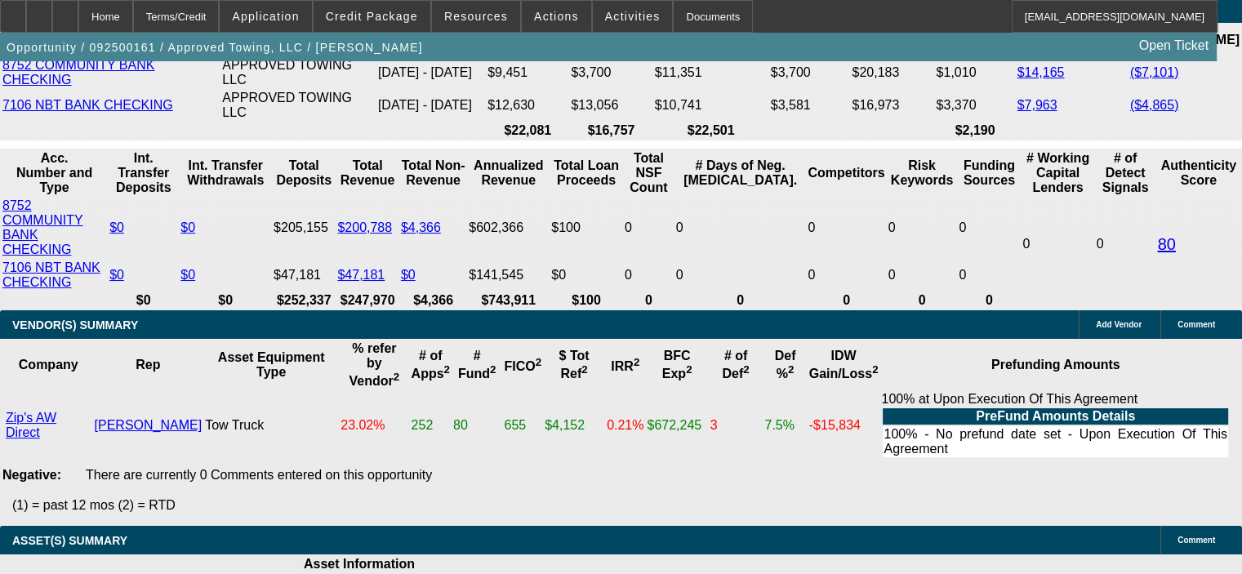
type input "$2,795.80"
type input "10.9"
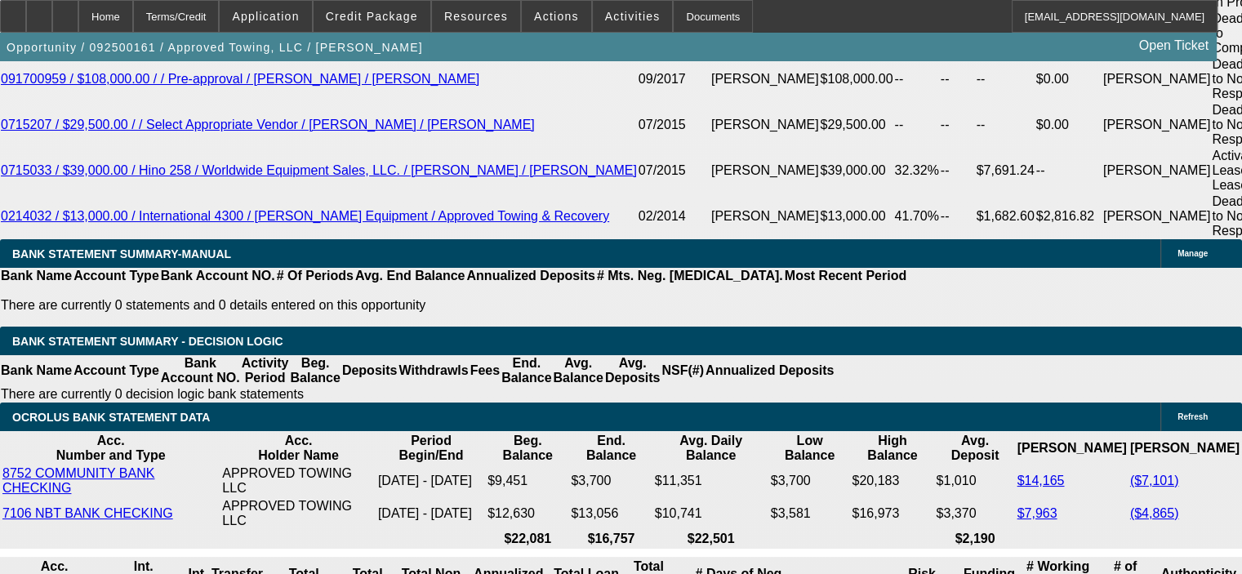
scroll to position [2857, 0]
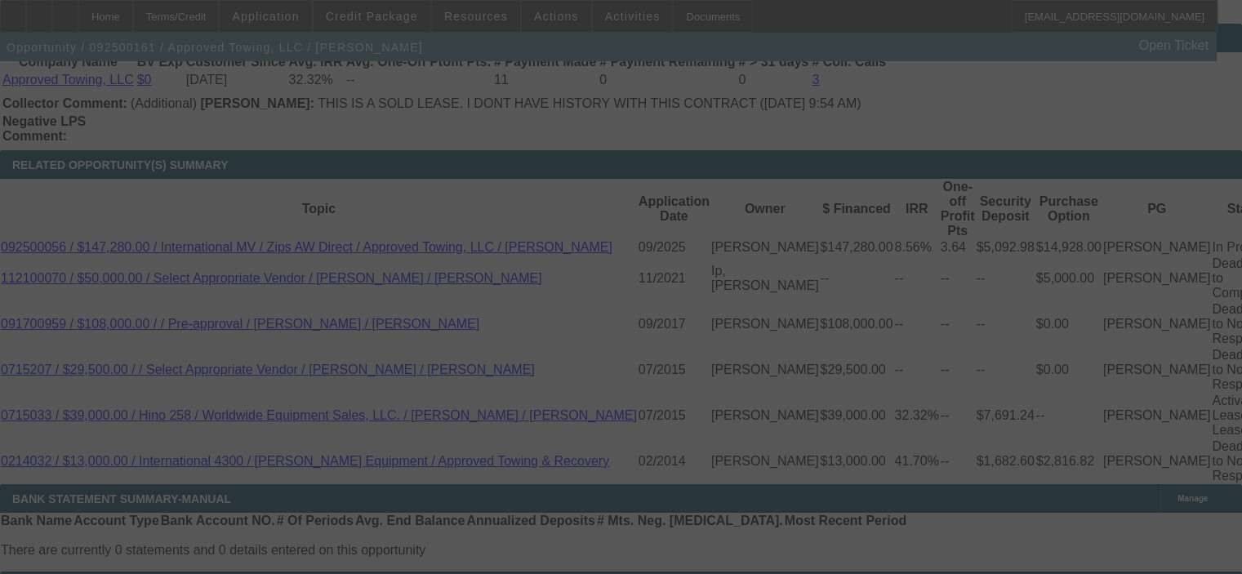
select select "0"
select select "2"
select select "0"
select select "6"
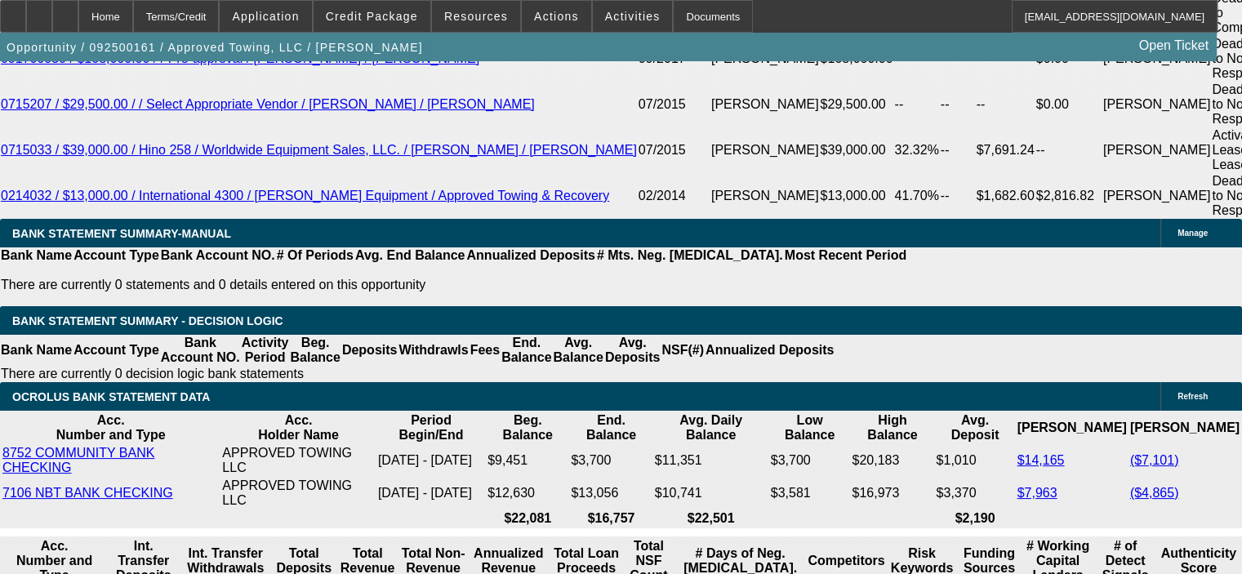
scroll to position [3102, 0]
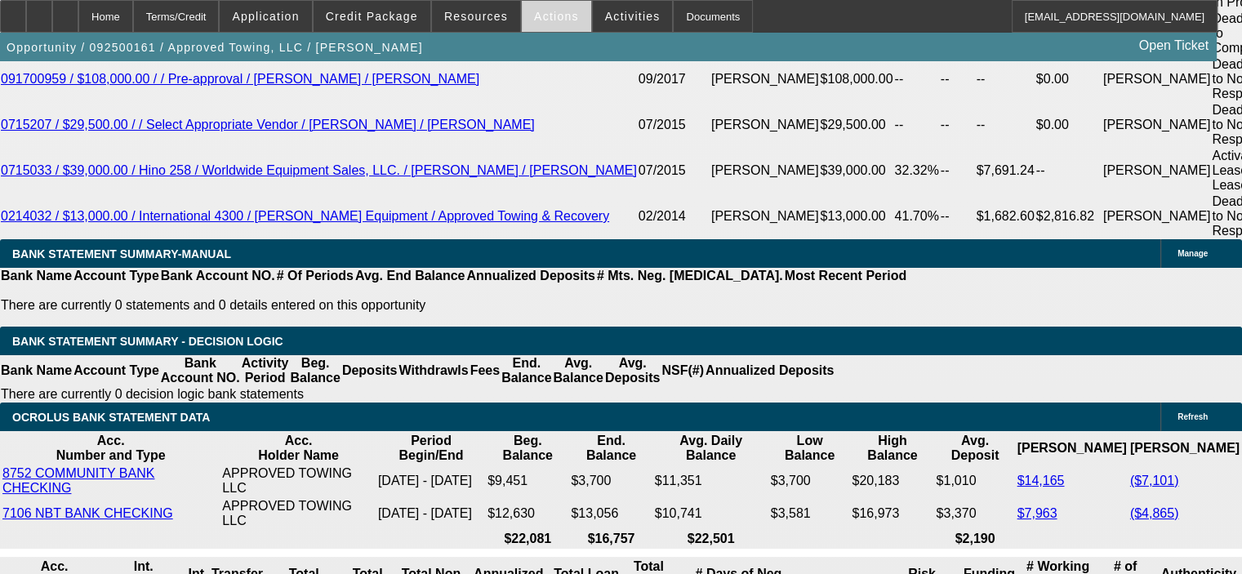
click at [546, 11] on span "Actions" at bounding box center [556, 16] width 45 height 13
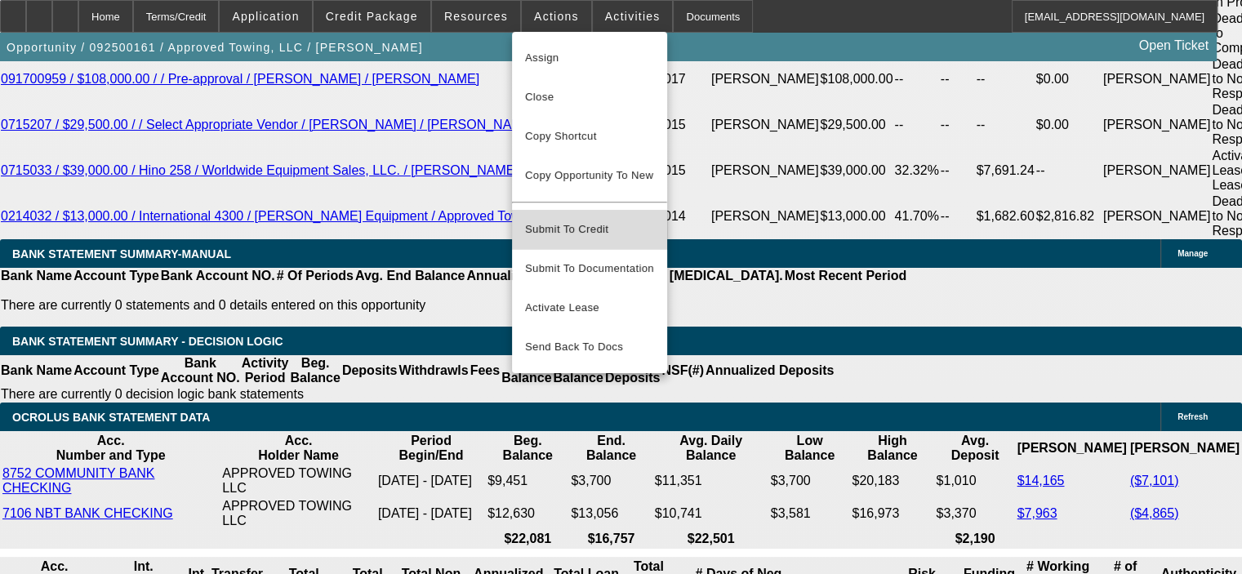
click at [582, 224] on span "Submit To Credit" at bounding box center [589, 230] width 129 height 20
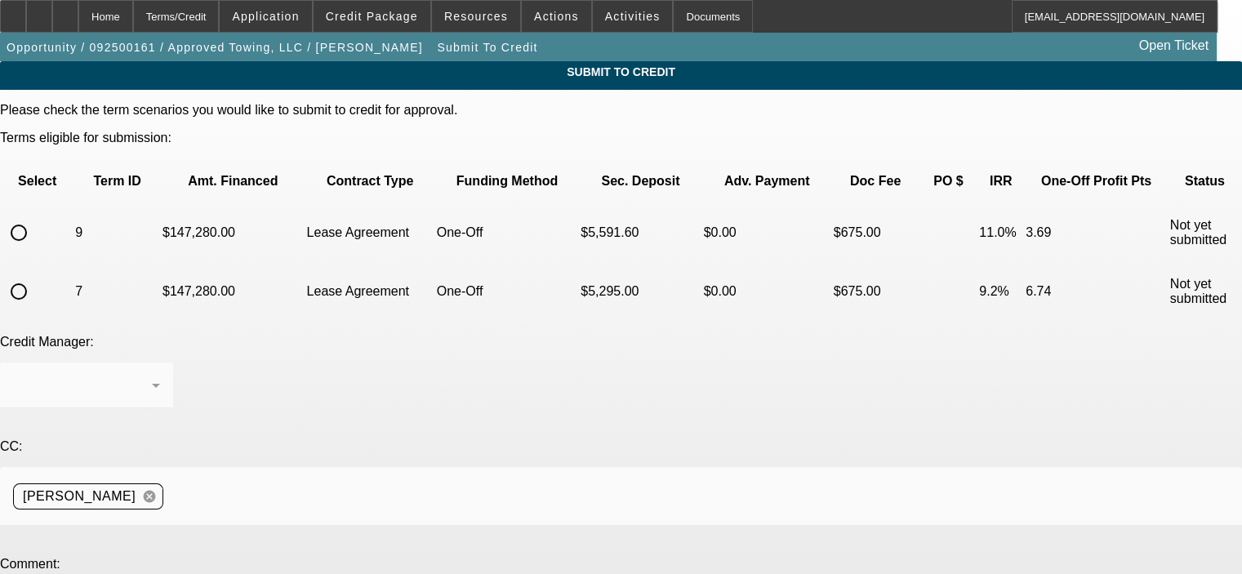
click at [35, 216] on input "radio" at bounding box center [18, 232] width 33 height 33
radio input "true"
type textarea "George, please submit to Mitsuibishi, thanks. Bob"
click at [524, 335] on div "Credit Manager: Syndications" at bounding box center [621, 380] width 1242 height 91
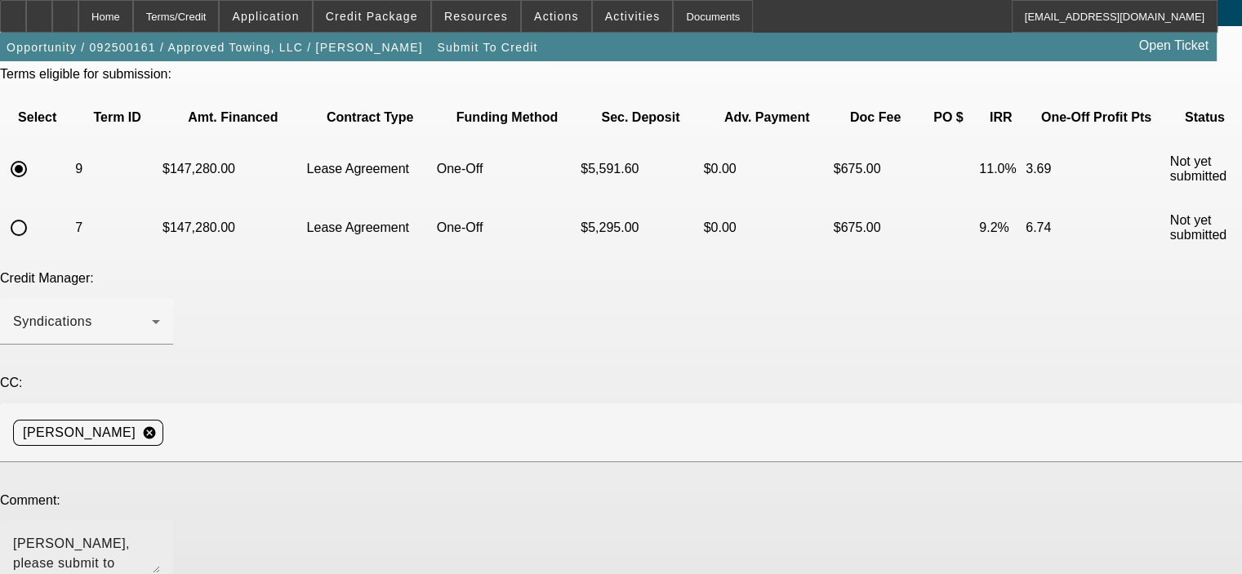
scroll to position [150, 0]
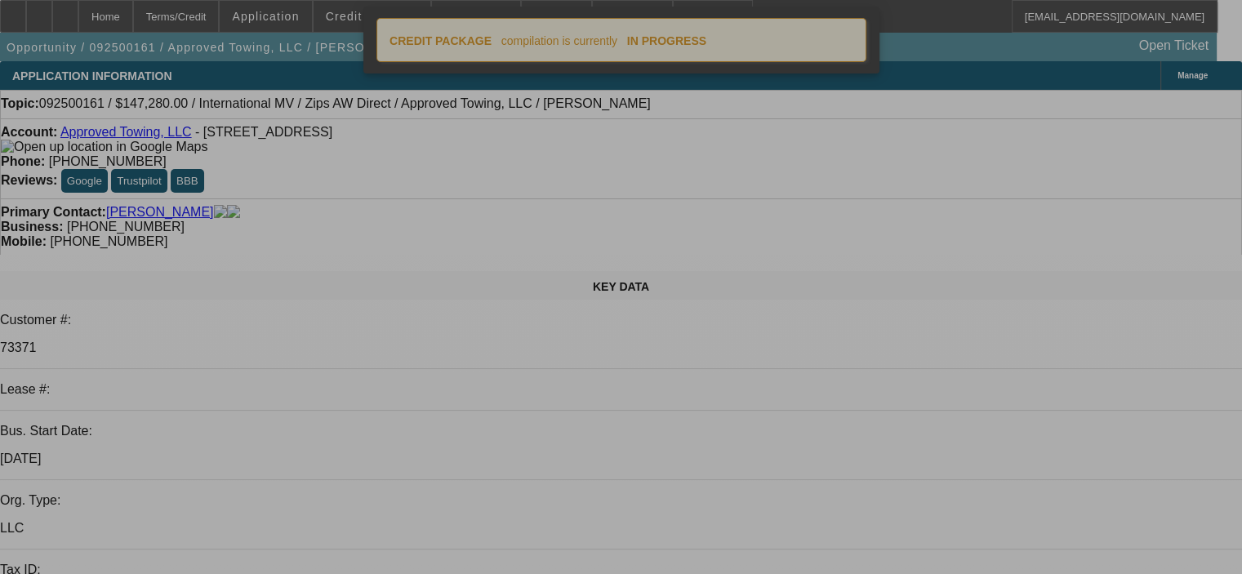
select select "0"
select select "2"
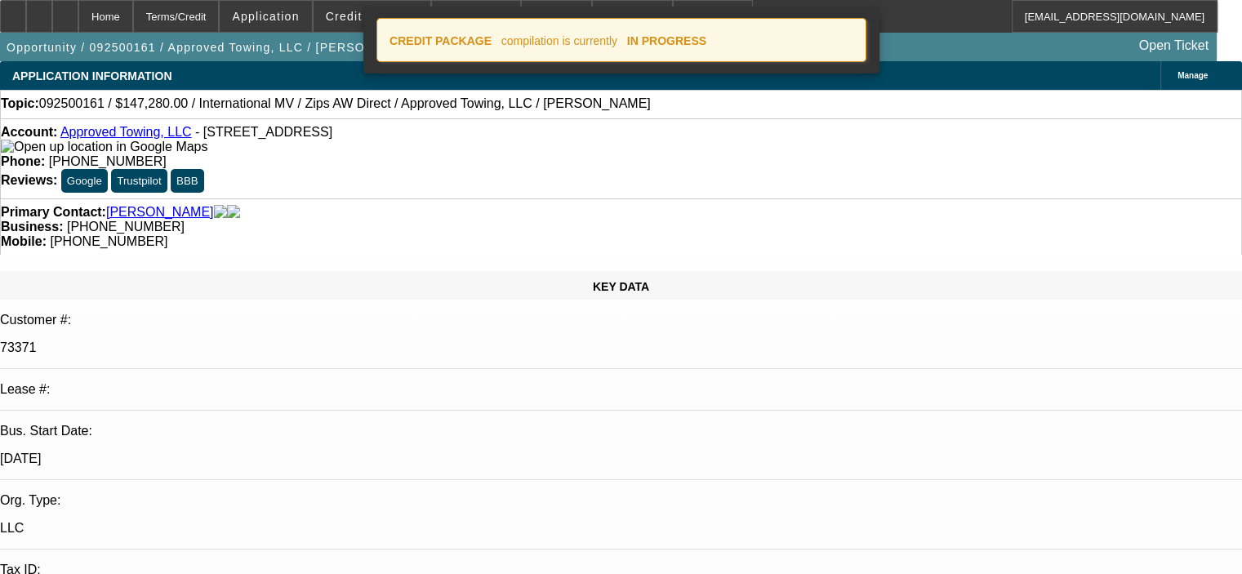
select select "2"
select select "0"
select select "6"
select select "0"
select select "2"
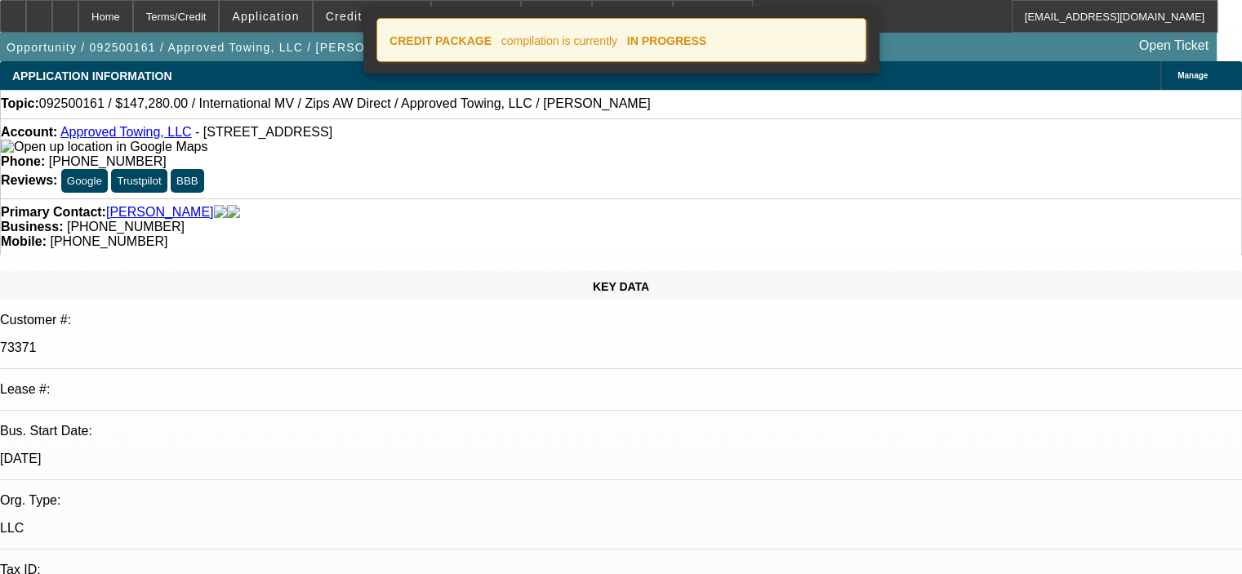
select select "2"
select select "0"
select select "6"
select select "0"
select select "2"
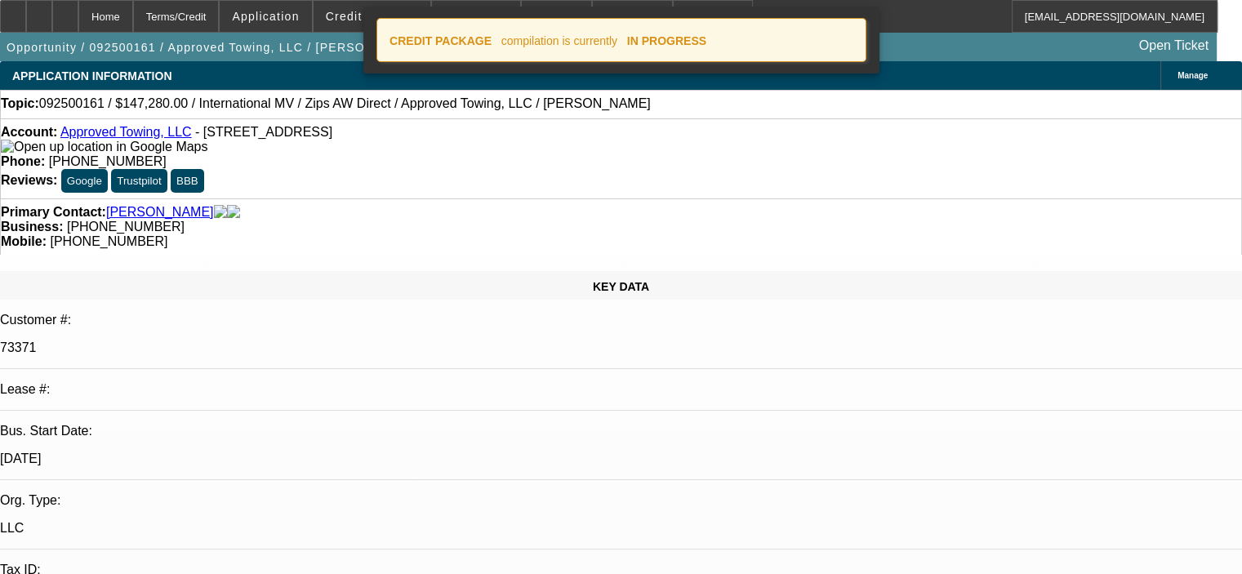
select select "2"
select select "0"
select select "6"
select select "0"
select select "2"
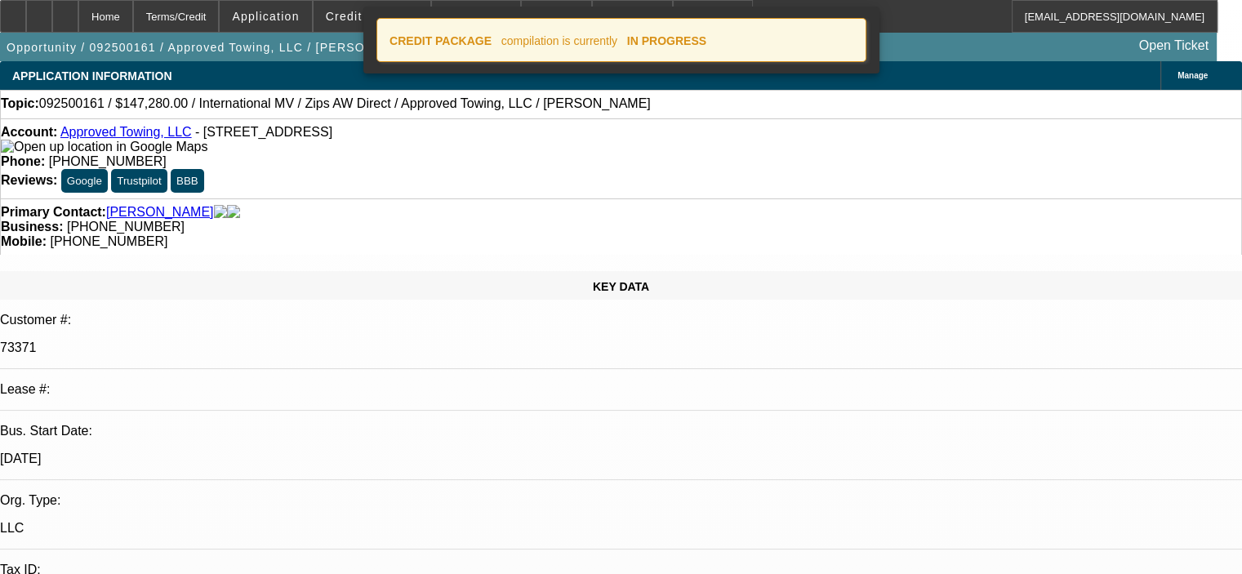
select select "2"
select select "0"
select select "6"
